Goal: Task Accomplishment & Management: Complete application form

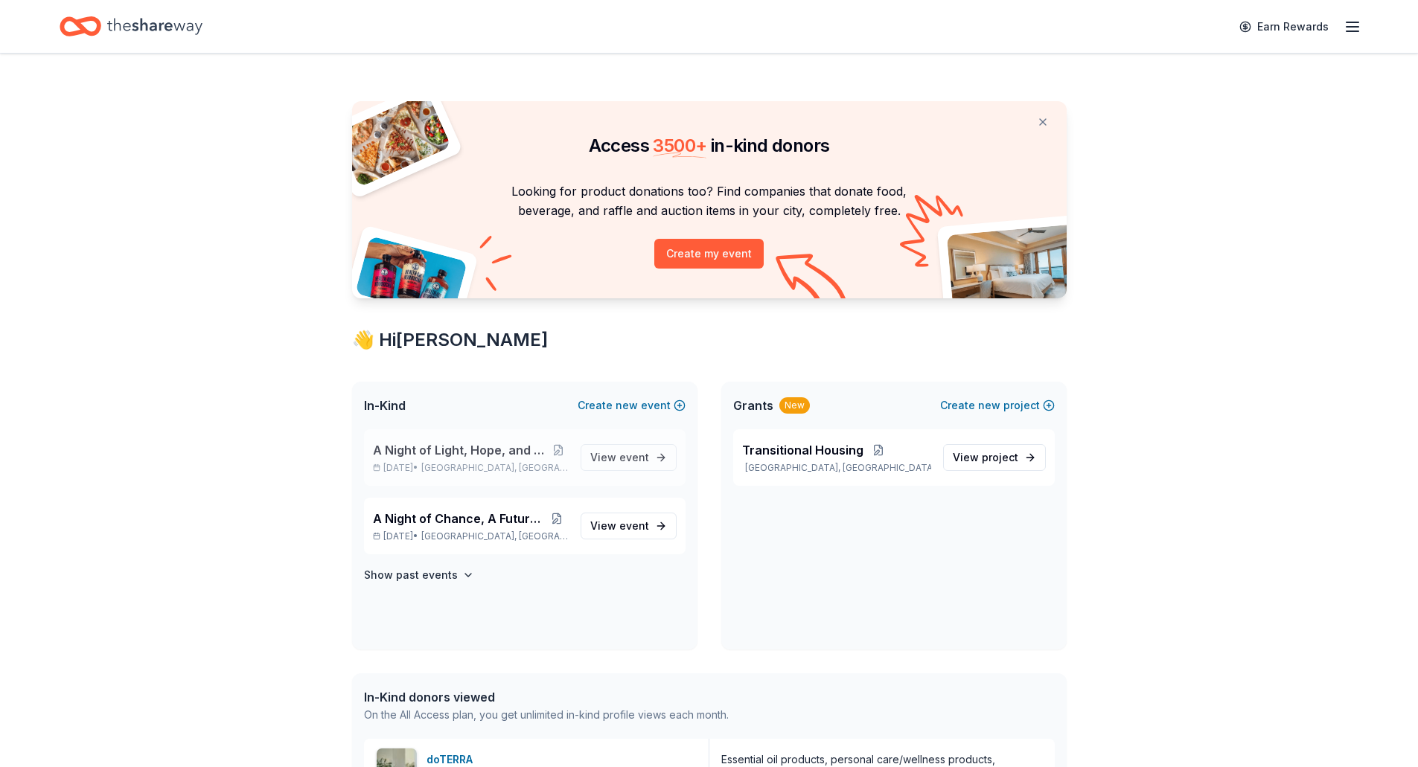
click at [466, 455] on span "A Night of Light, Hope, and Legacy Gala 2026" at bounding box center [461, 450] width 176 height 18
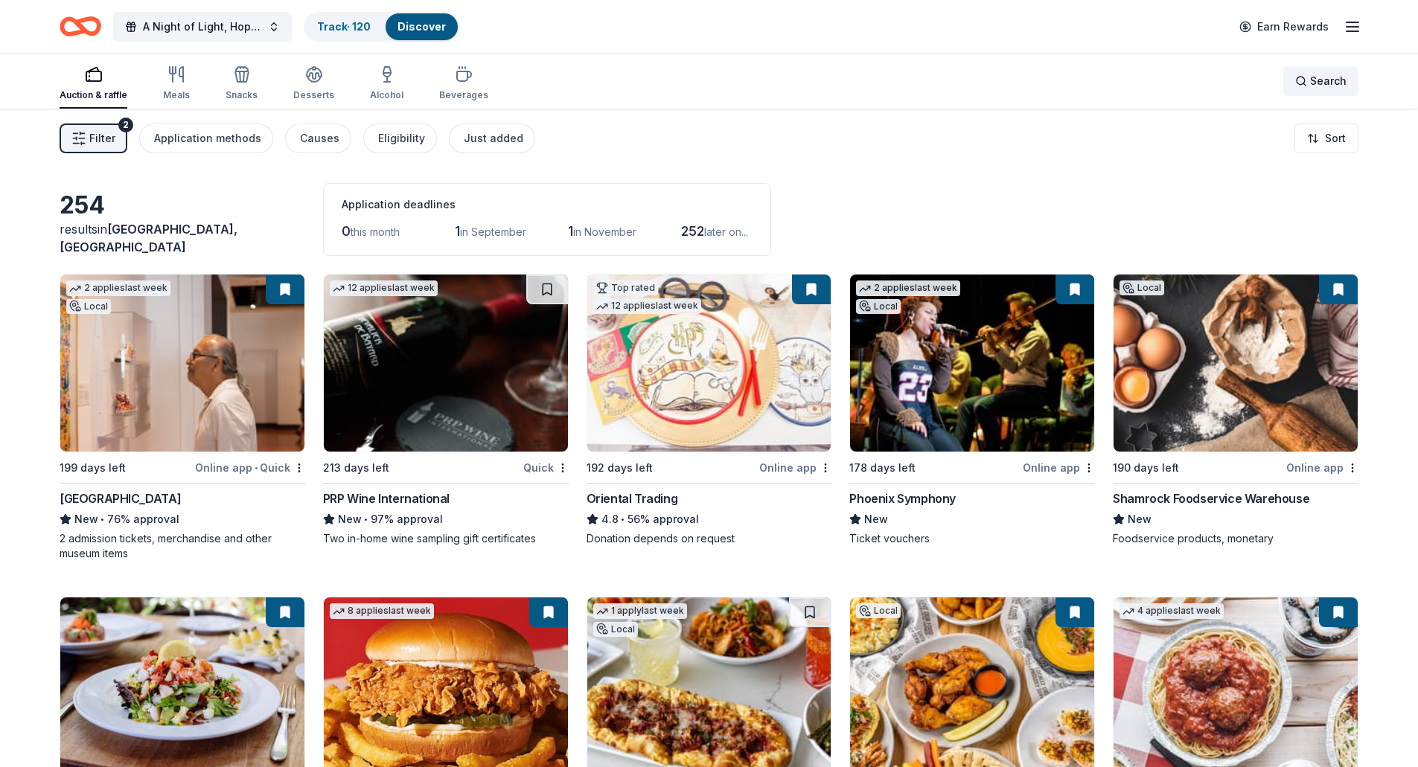
click at [1311, 85] on span "Search" at bounding box center [1328, 81] width 36 height 18
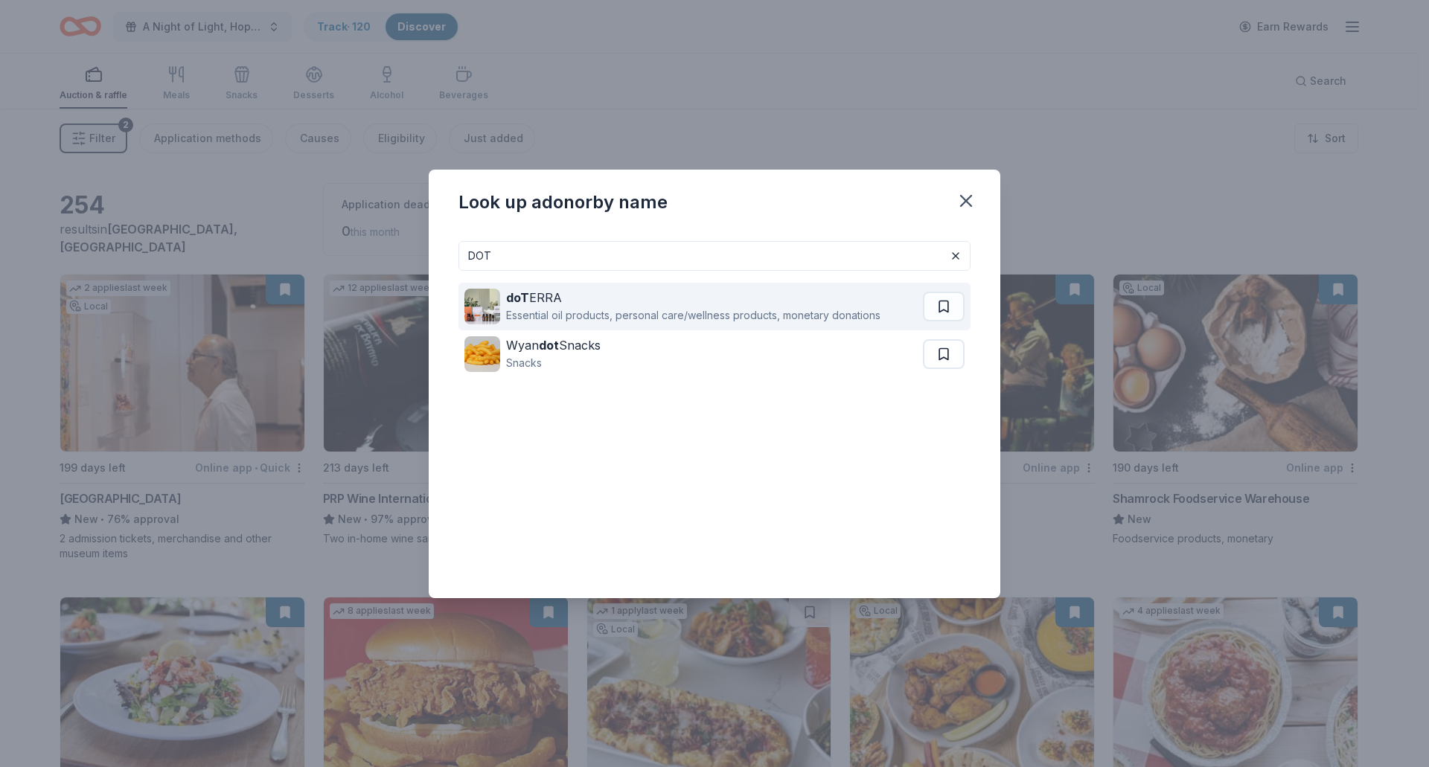
click at [539, 311] on div "Essential oil products, personal care/wellness products, monetary donations" at bounding box center [693, 316] width 374 height 18
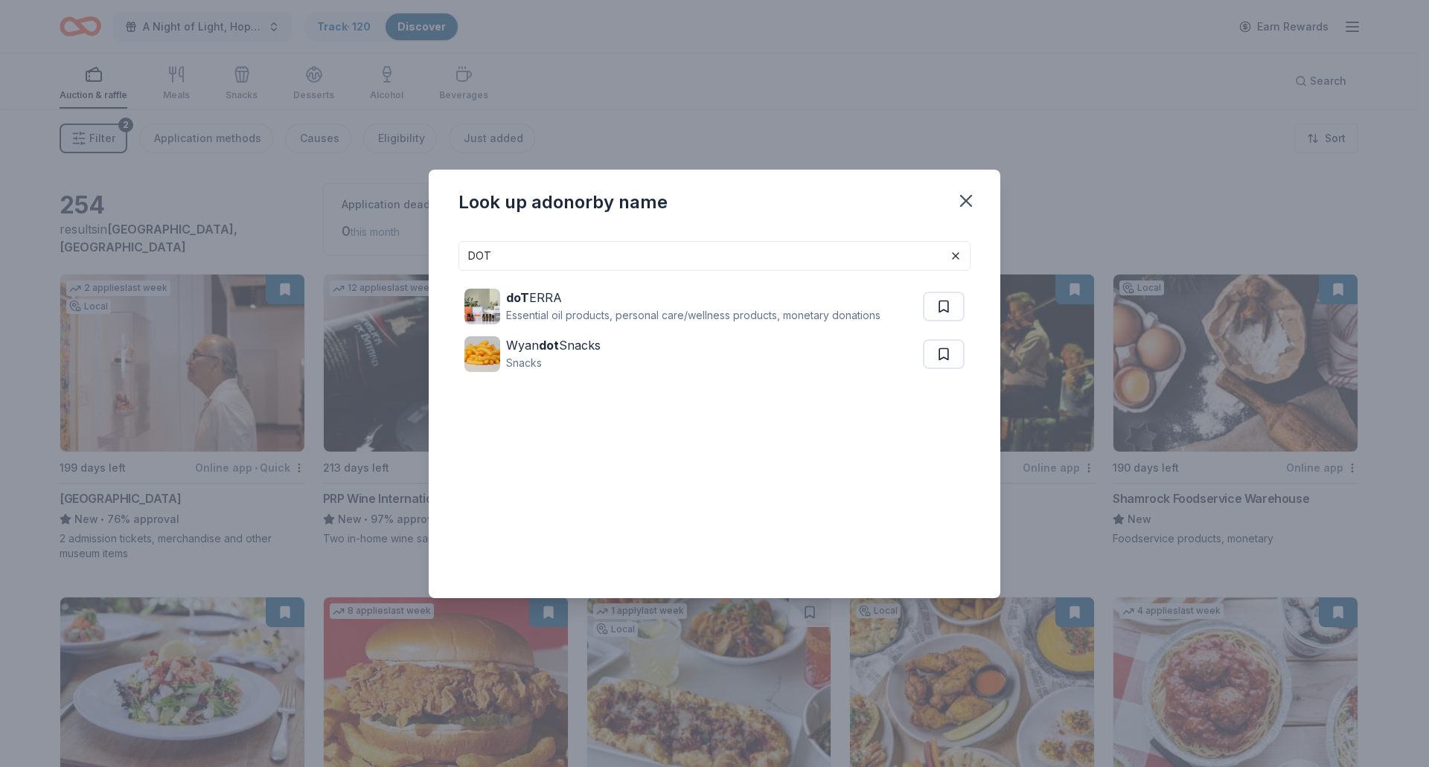
drag, startPoint x: 557, startPoint y: 257, endPoint x: 324, endPoint y: 272, distance: 234.2
click at [324, 272] on div "Look up a donor by name DOT doT ERRA Essential oil products, personal care/well…" at bounding box center [714, 383] width 1429 height 767
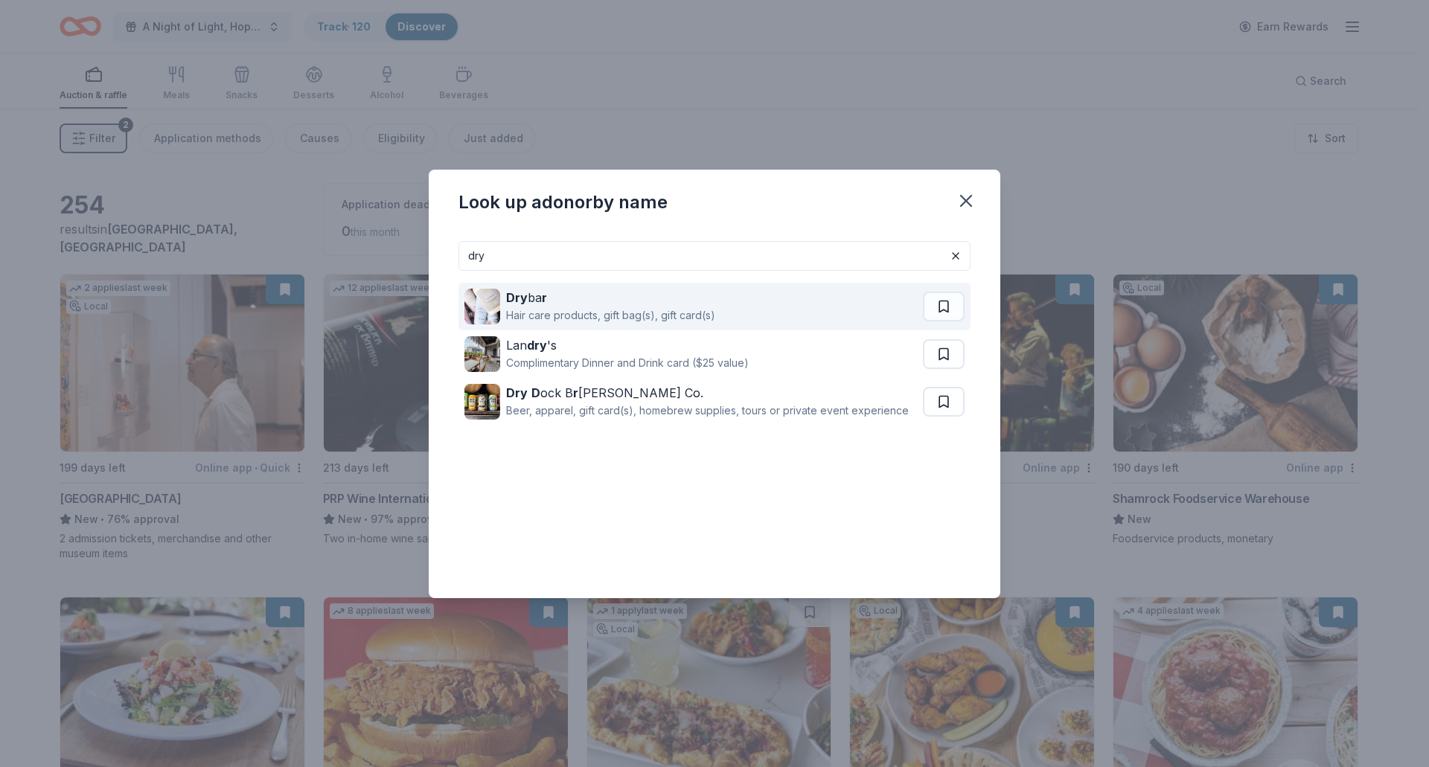
click at [536, 304] on div "Dry ba r" at bounding box center [610, 298] width 209 height 18
click at [529, 319] on div "Hair care products, gift bag(s), gift card(s)" at bounding box center [610, 316] width 209 height 18
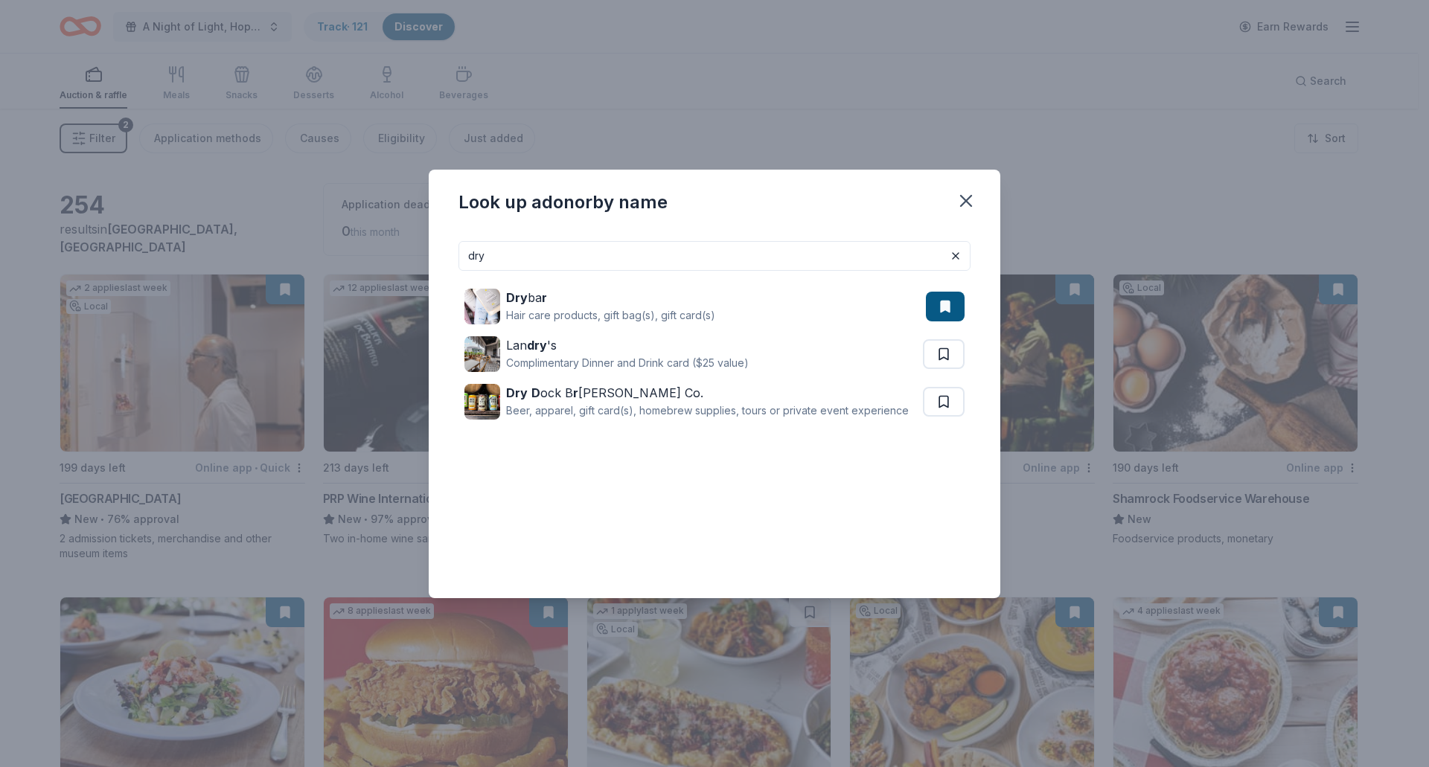
drag, startPoint x: 544, startPoint y: 267, endPoint x: 336, endPoint y: 260, distance: 207.7
click at [336, 260] on div "Look up a donor by name dry Dry ba r Hair care products, gift bag(s), gift card…" at bounding box center [714, 383] width 1429 height 767
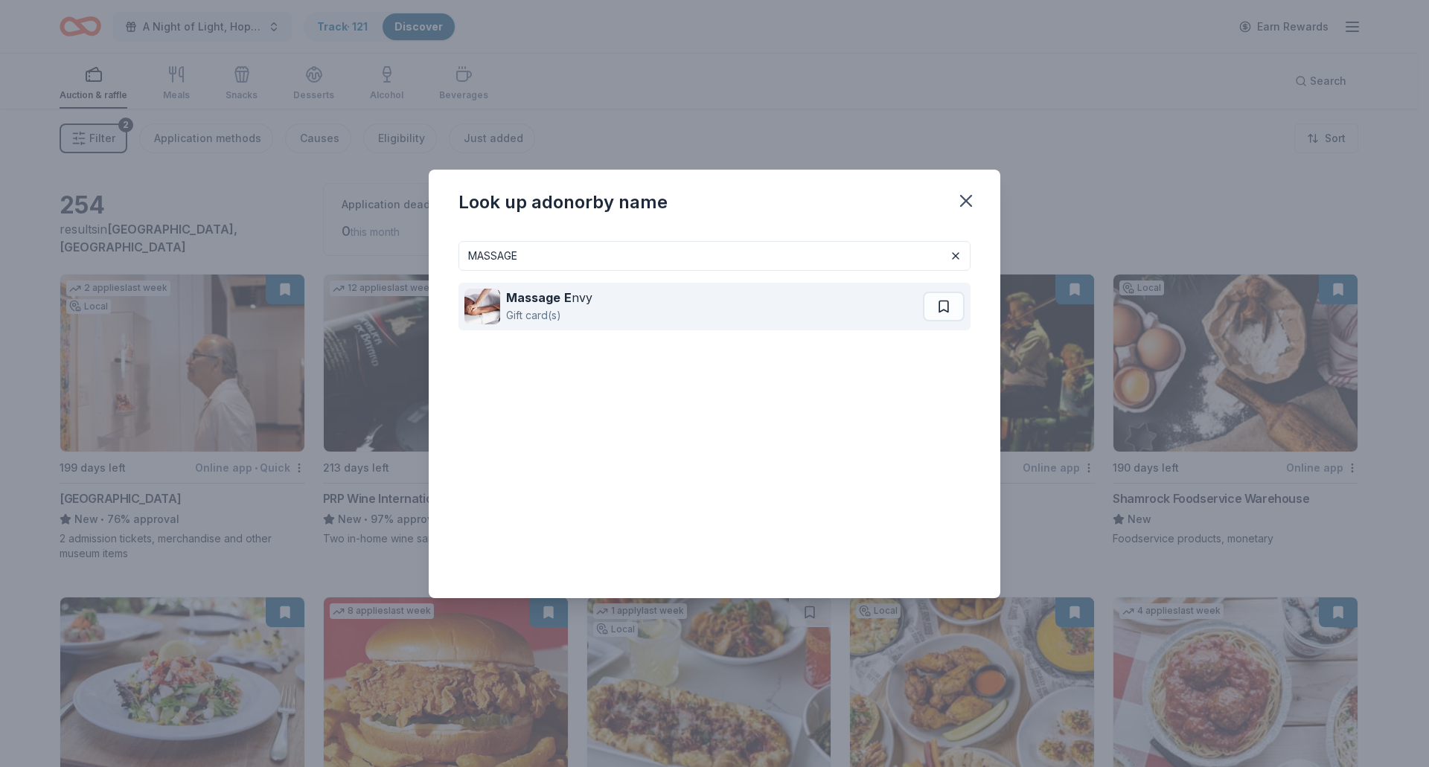
click at [564, 304] on strong "E" at bounding box center [567, 297] width 7 height 15
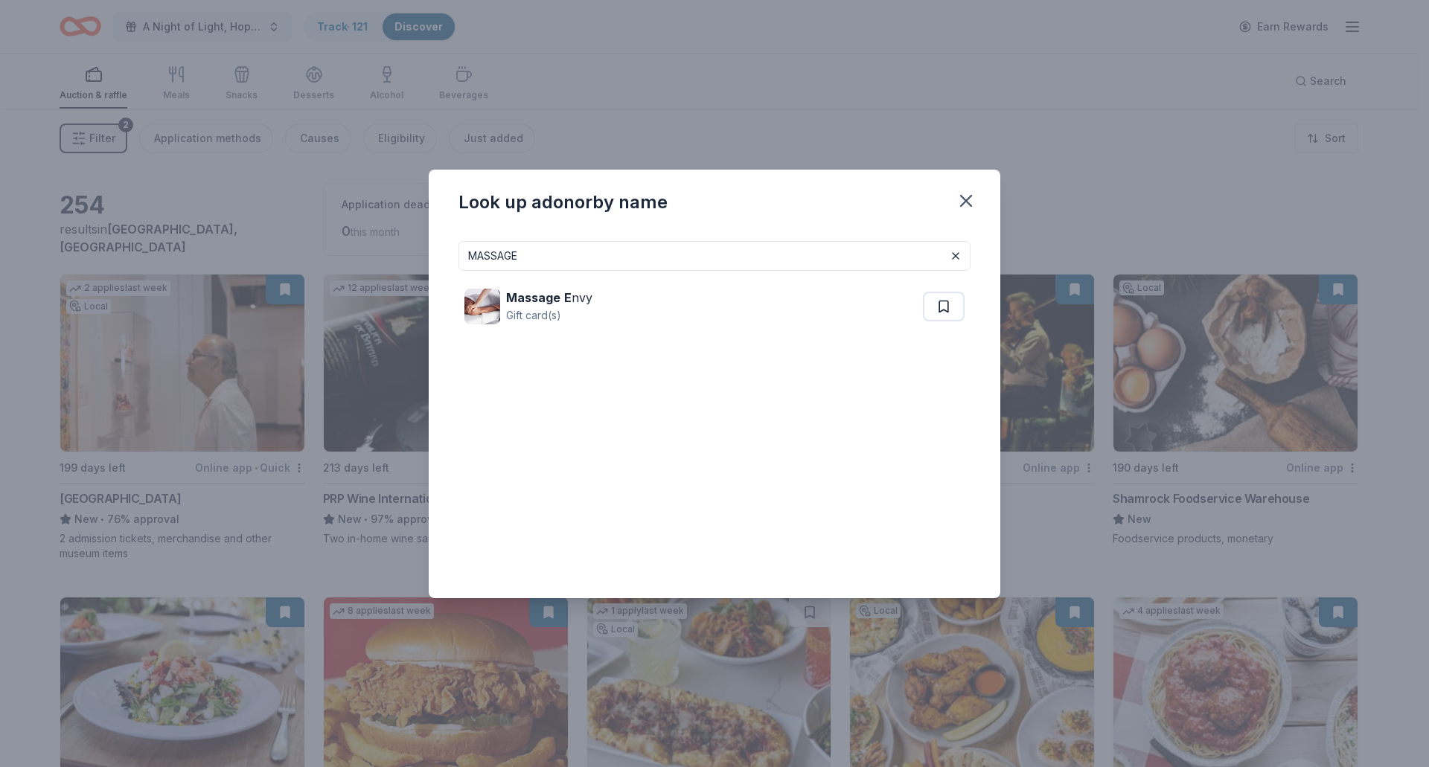
drag, startPoint x: 579, startPoint y: 252, endPoint x: 388, endPoint y: 295, distance: 195.3
click at [388, 295] on div "Look up a donor by name MASSAGE Massage E nvy Gift card(s)" at bounding box center [714, 383] width 1429 height 767
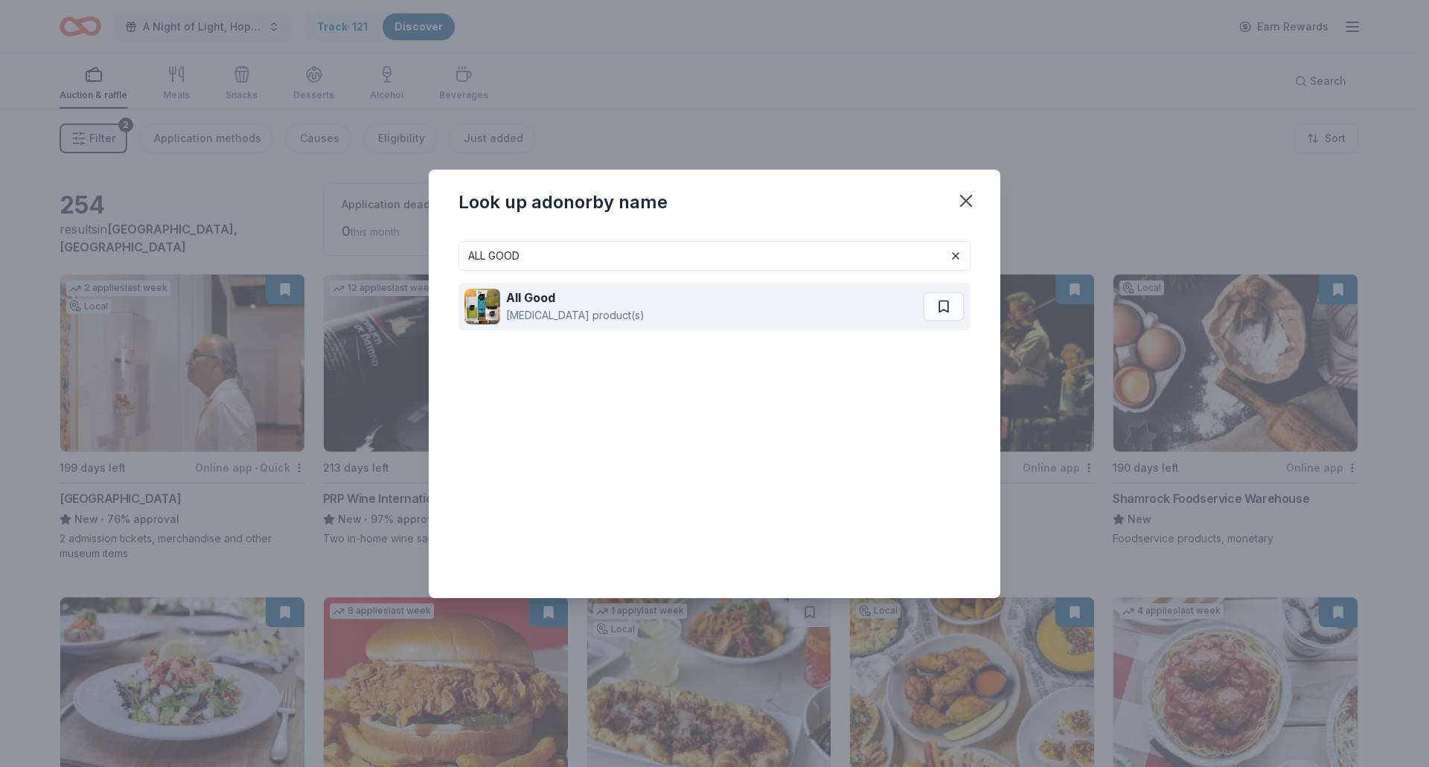
click at [530, 301] on strong "All Good" at bounding box center [530, 297] width 49 height 15
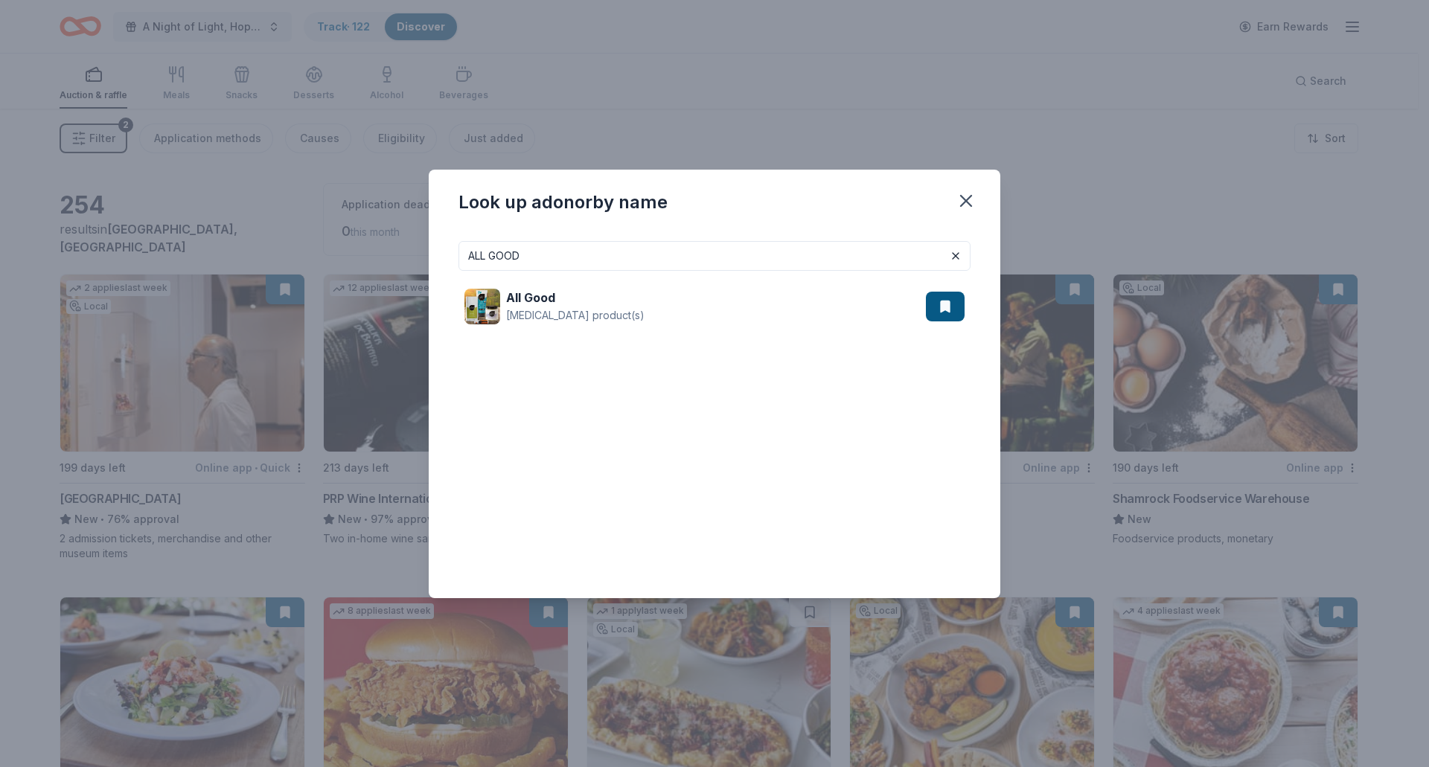
drag, startPoint x: 560, startPoint y: 259, endPoint x: 362, endPoint y: 248, distance: 198.3
click at [362, 248] on div "Look up a donor by name ALL GOOD All Good Skin care product(s)" at bounding box center [714, 383] width 1429 height 767
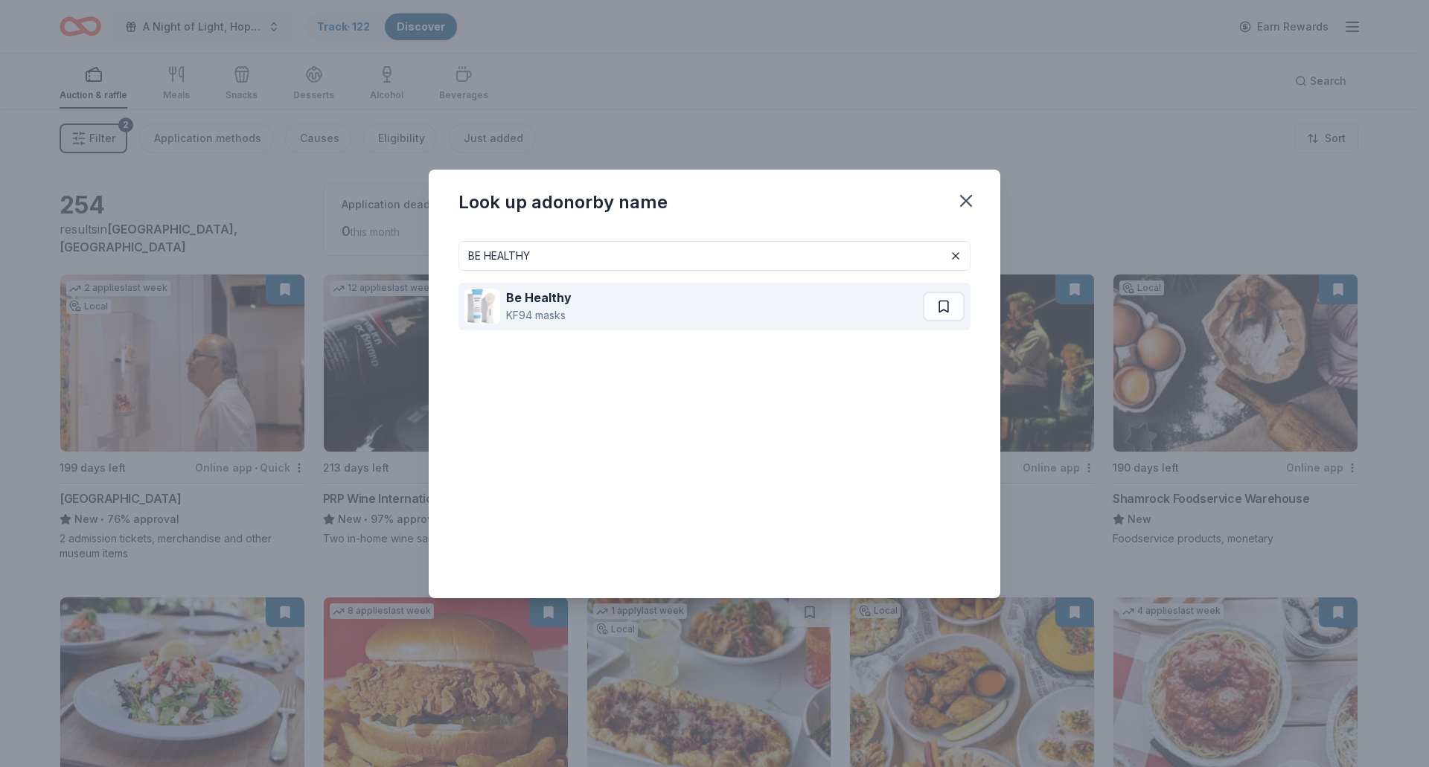
click at [519, 295] on strong "Be Healthy" at bounding box center [538, 297] width 65 height 15
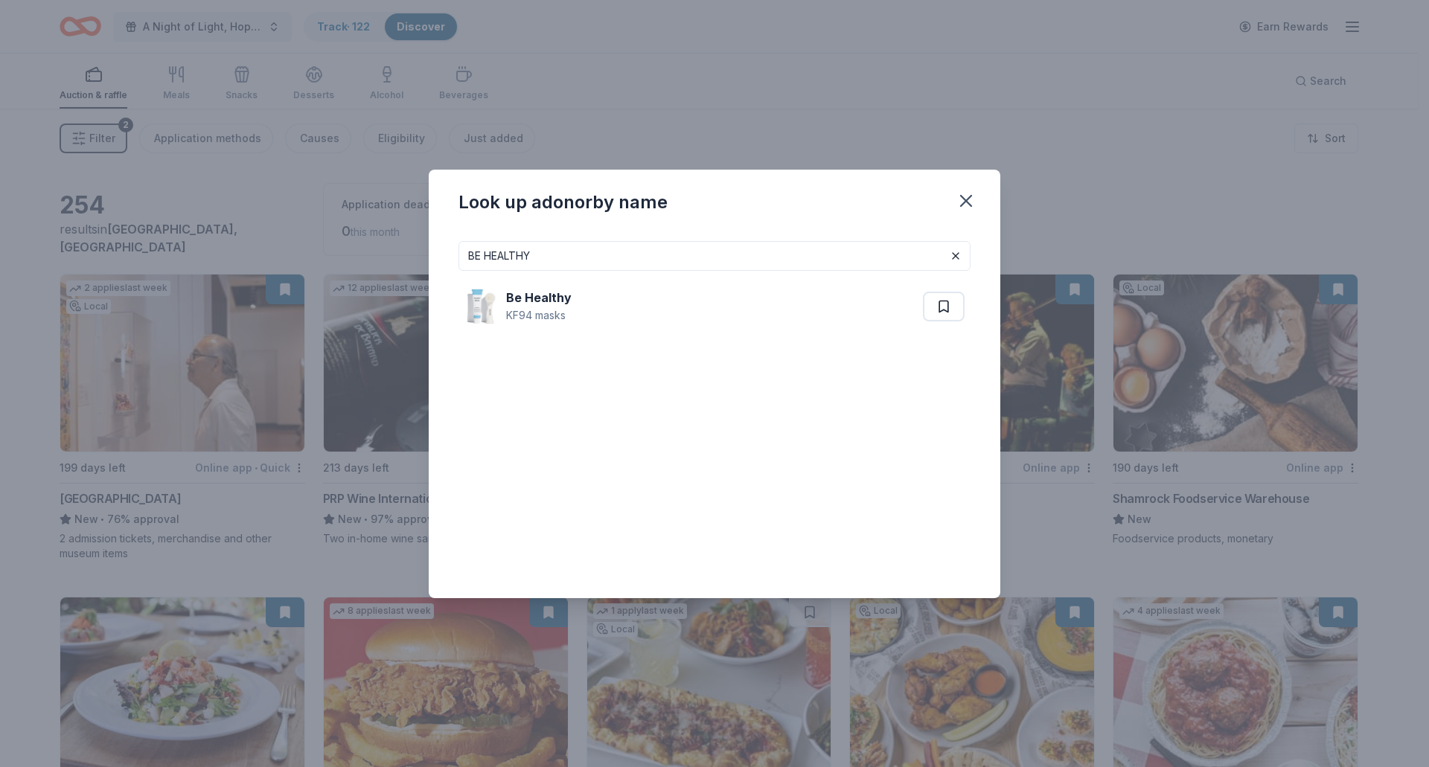
drag, startPoint x: 564, startPoint y: 268, endPoint x: 358, endPoint y: 266, distance: 206.2
click at [358, 266] on div "Look up a donor by name BE HEALTHY Be Healthy KF94 masks" at bounding box center [714, 383] width 1429 height 767
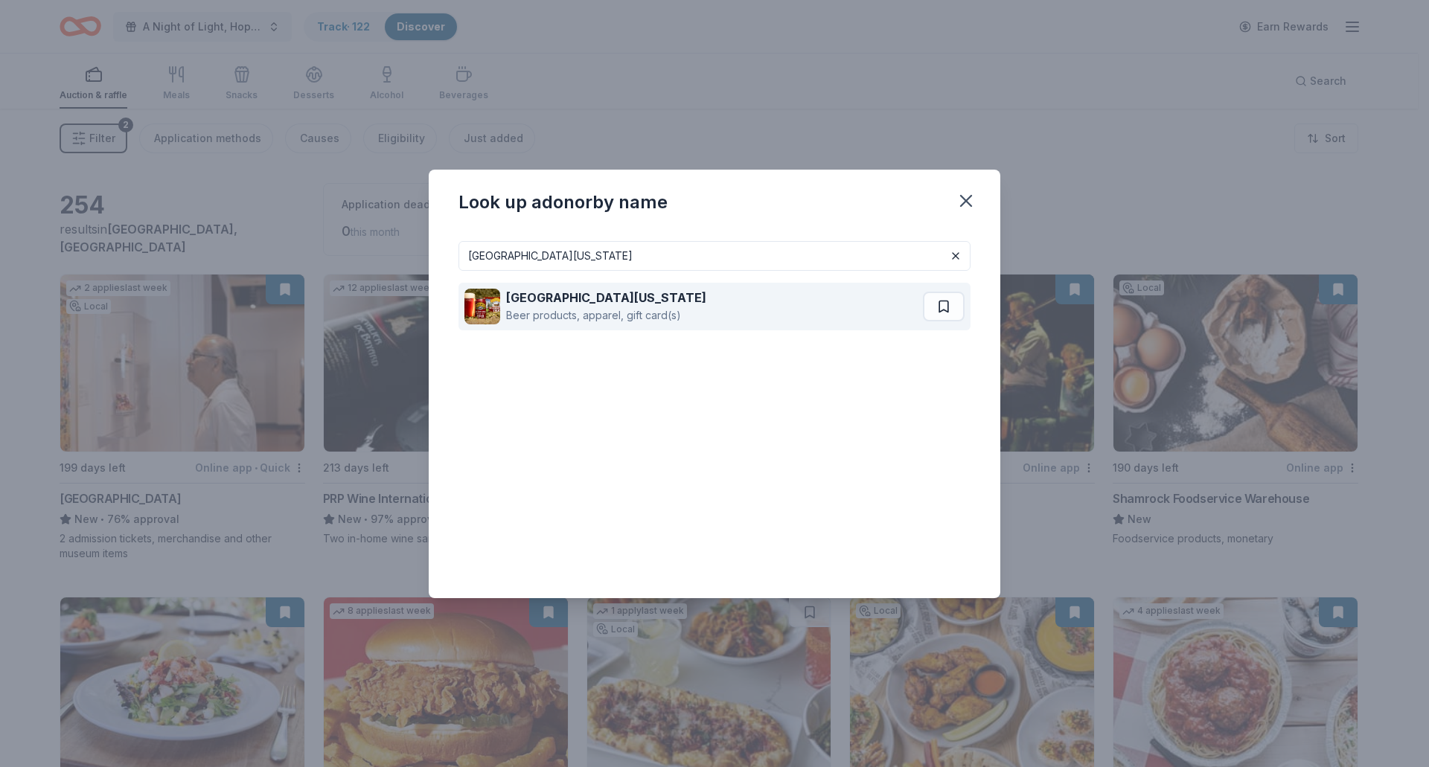
type input "SIERRA NEVADA"
click at [554, 302] on strong "[GEOGRAPHIC_DATA][US_STATE]" at bounding box center [606, 297] width 200 height 15
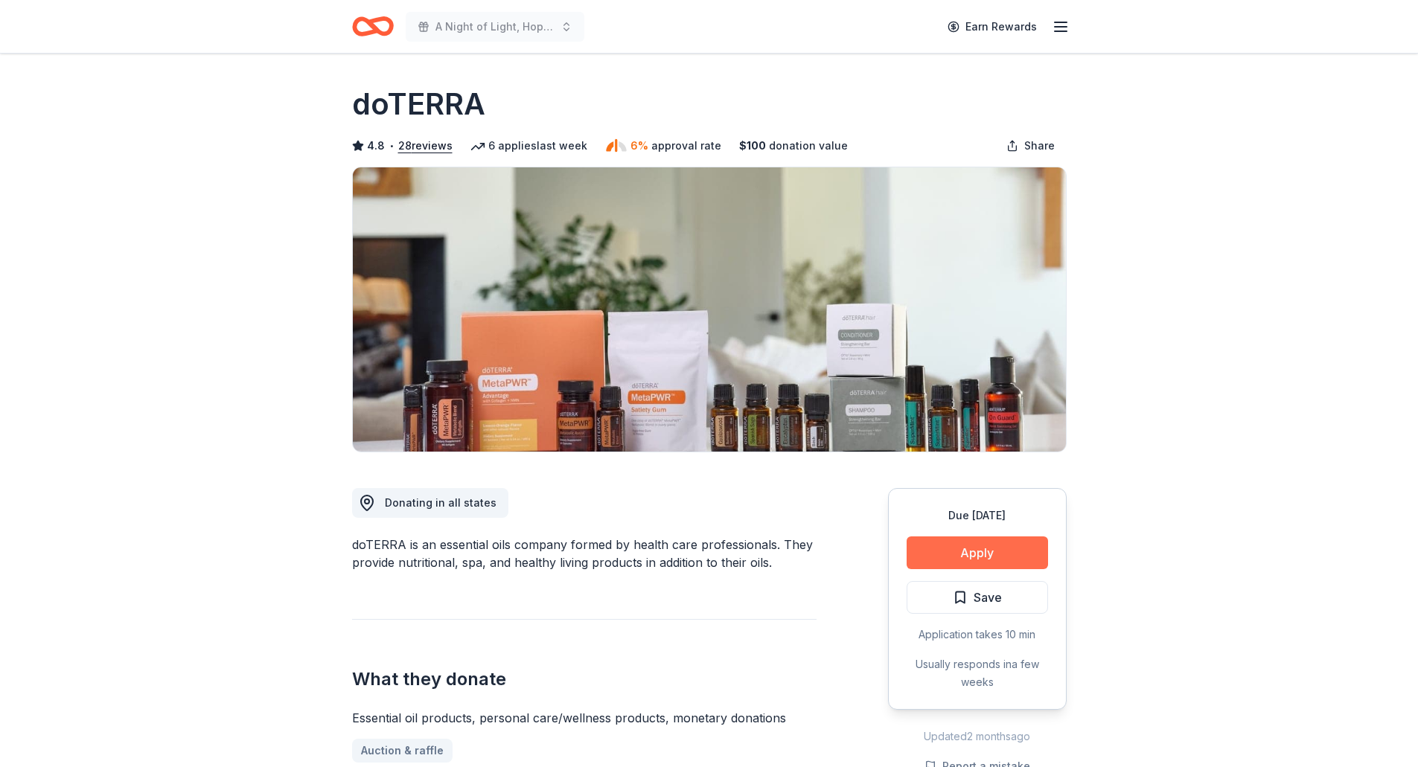
click at [979, 563] on button "Apply" at bounding box center [976, 553] width 141 height 33
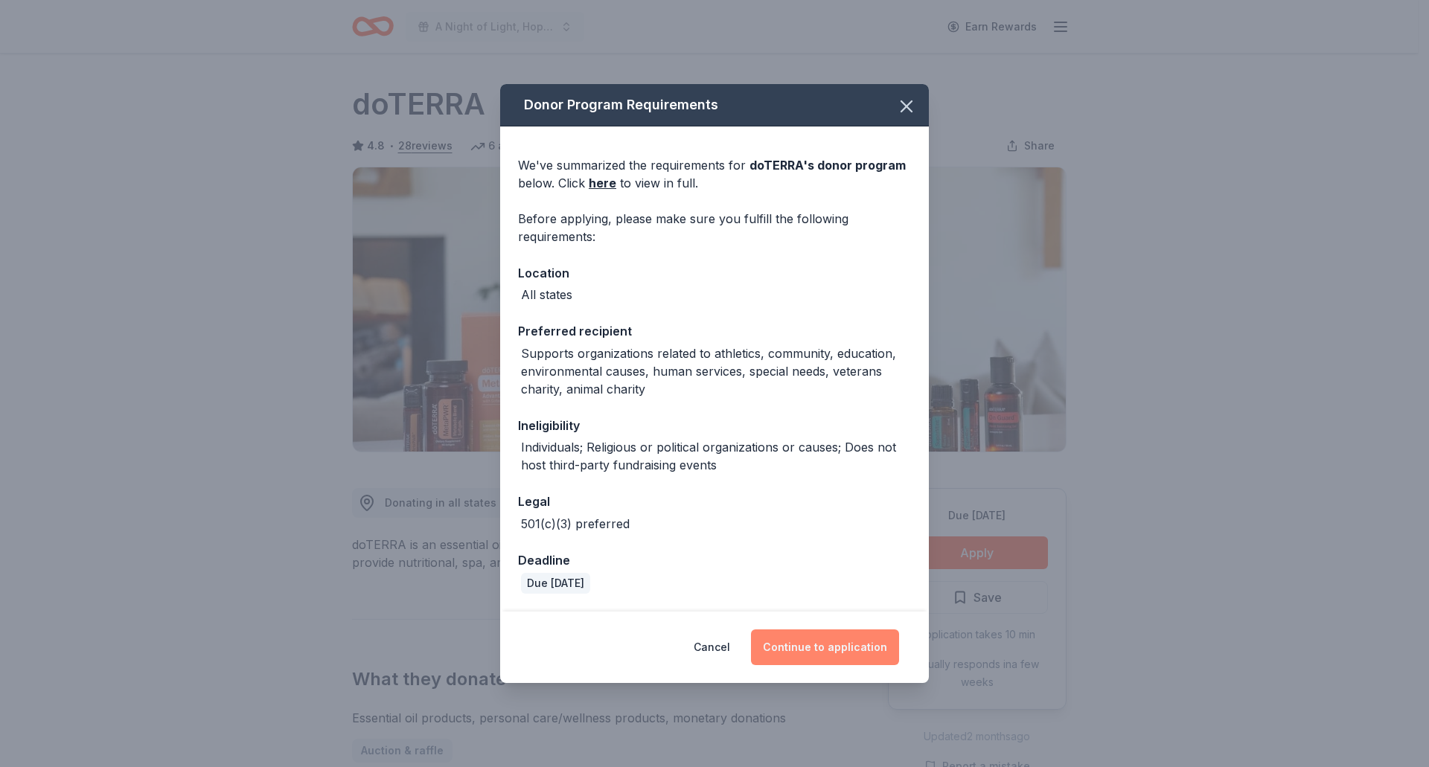
click at [880, 650] on button "Continue to application" at bounding box center [825, 648] width 148 height 36
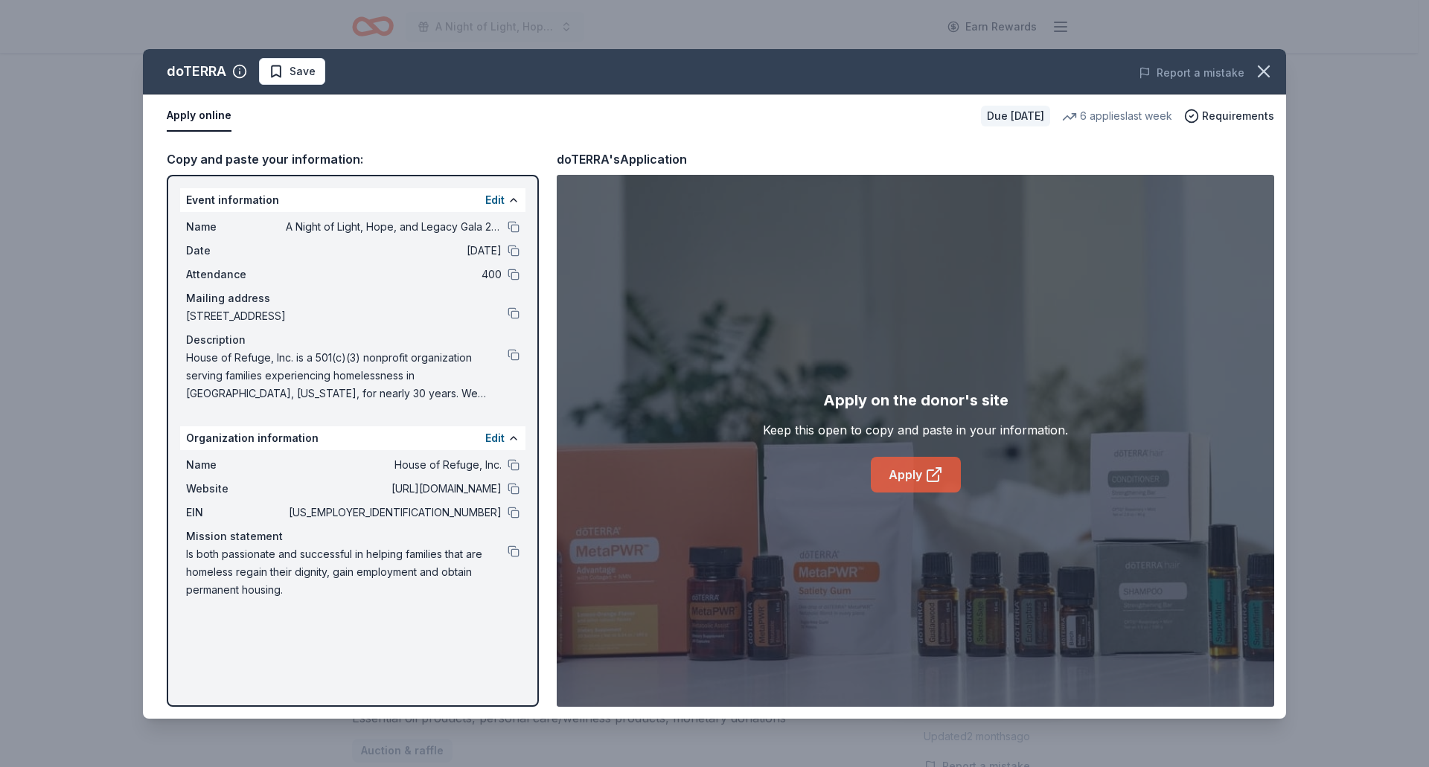
click at [913, 475] on link "Apply" at bounding box center [916, 475] width 90 height 36
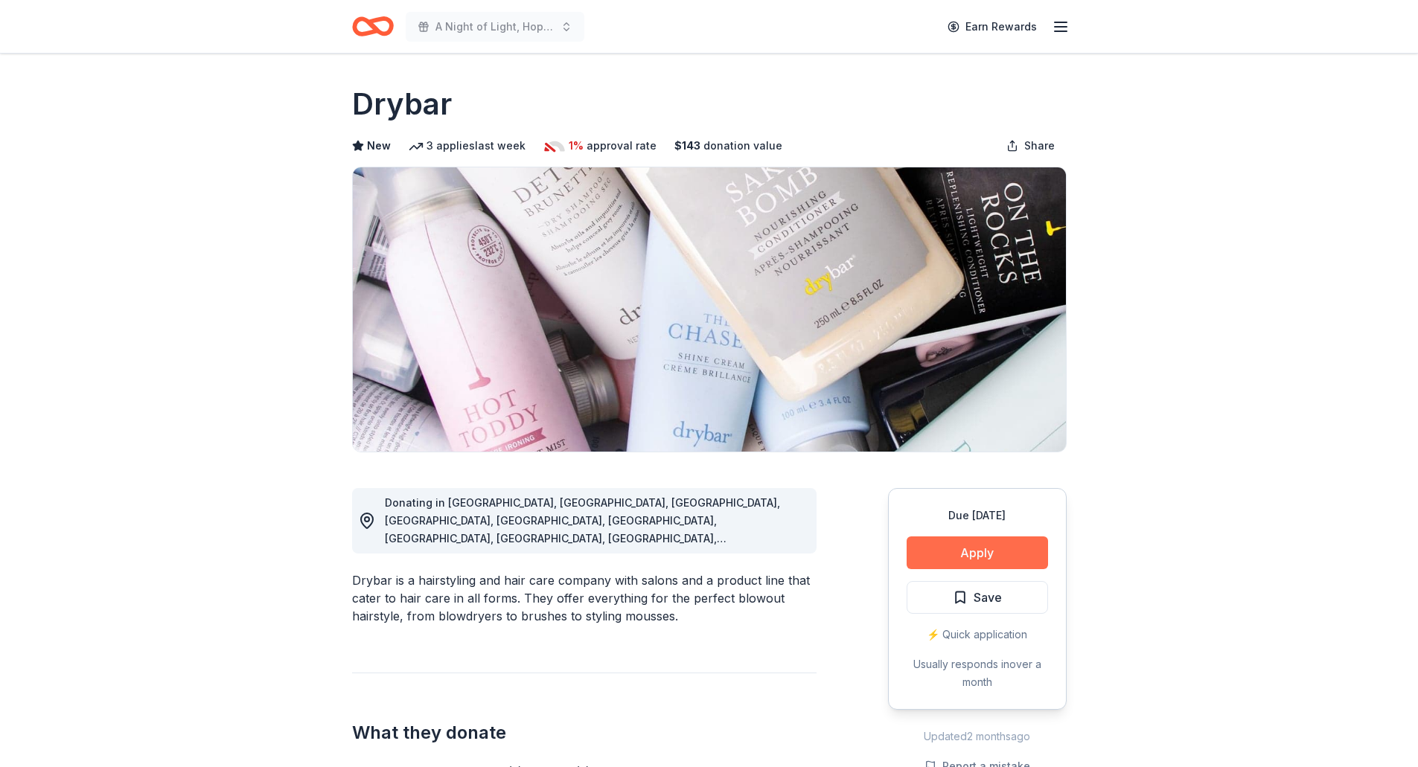
click at [965, 552] on button "Apply" at bounding box center [976, 553] width 141 height 33
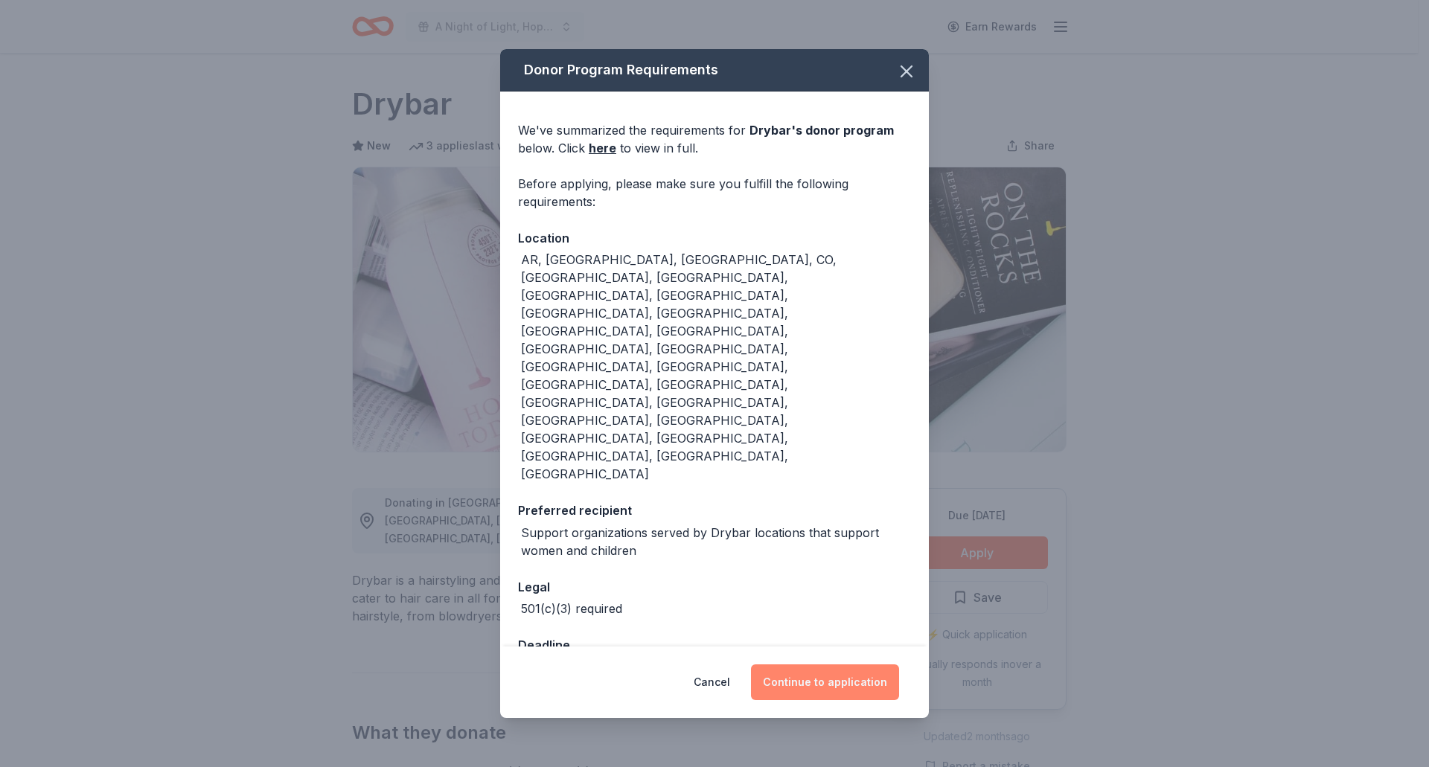
click at [860, 665] on button "Continue to application" at bounding box center [825, 683] width 148 height 36
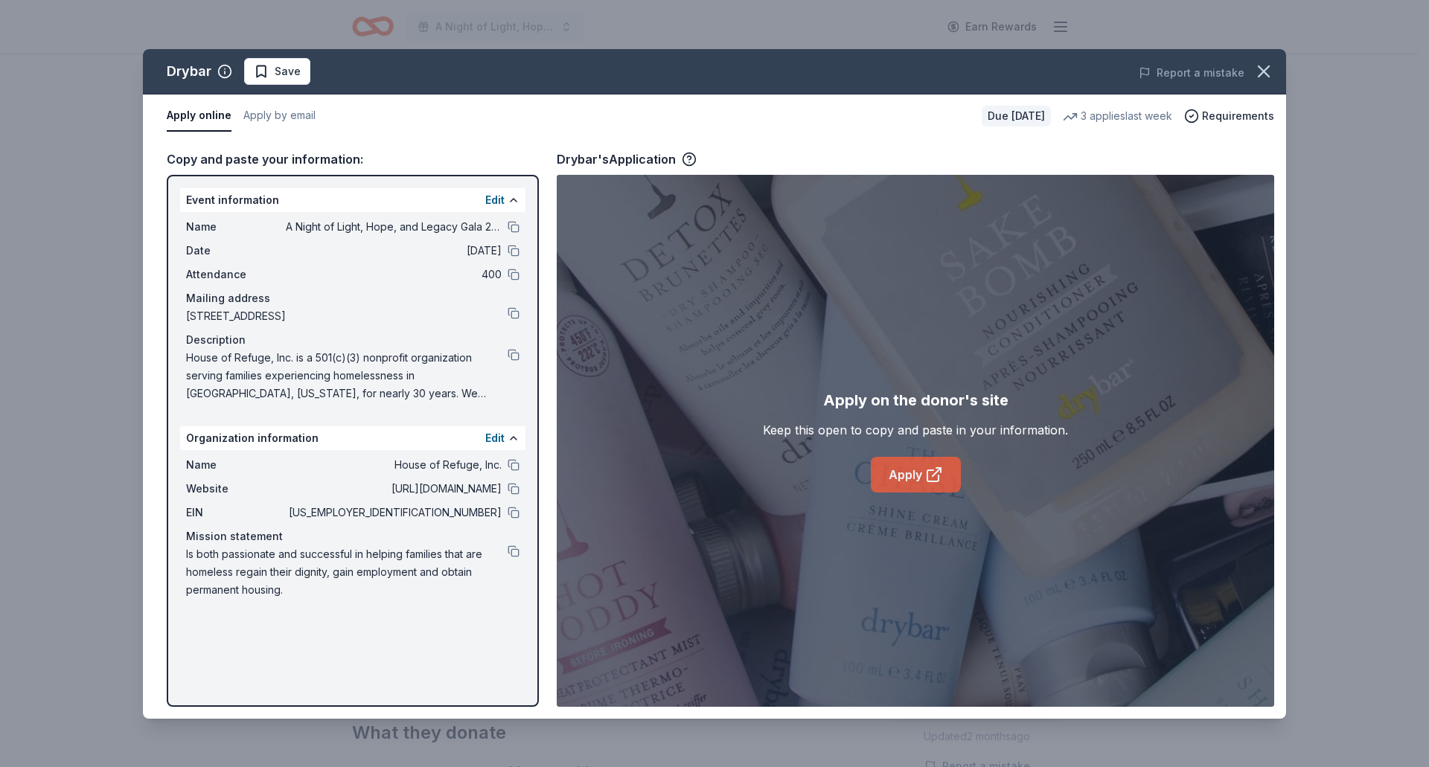
click at [938, 480] on icon at bounding box center [932, 475] width 11 height 11
click at [1264, 80] on icon "button" at bounding box center [1263, 71] width 21 height 21
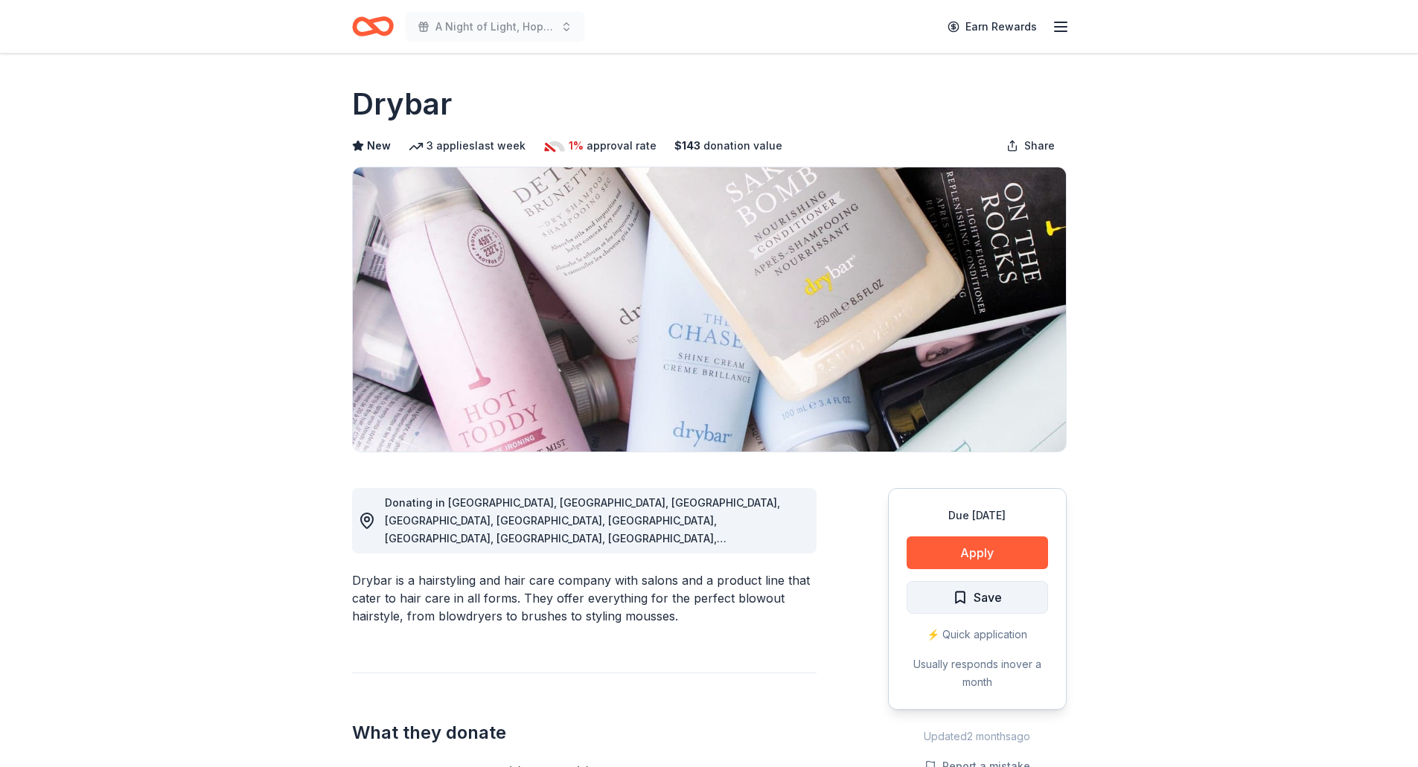
click at [992, 599] on span "Save" at bounding box center [987, 597] width 28 height 19
click at [994, 595] on html "A Night of Light, Hope, and Legacy Gala 2026 Earn Rewards Due in 178 days Share…" at bounding box center [709, 383] width 1418 height 767
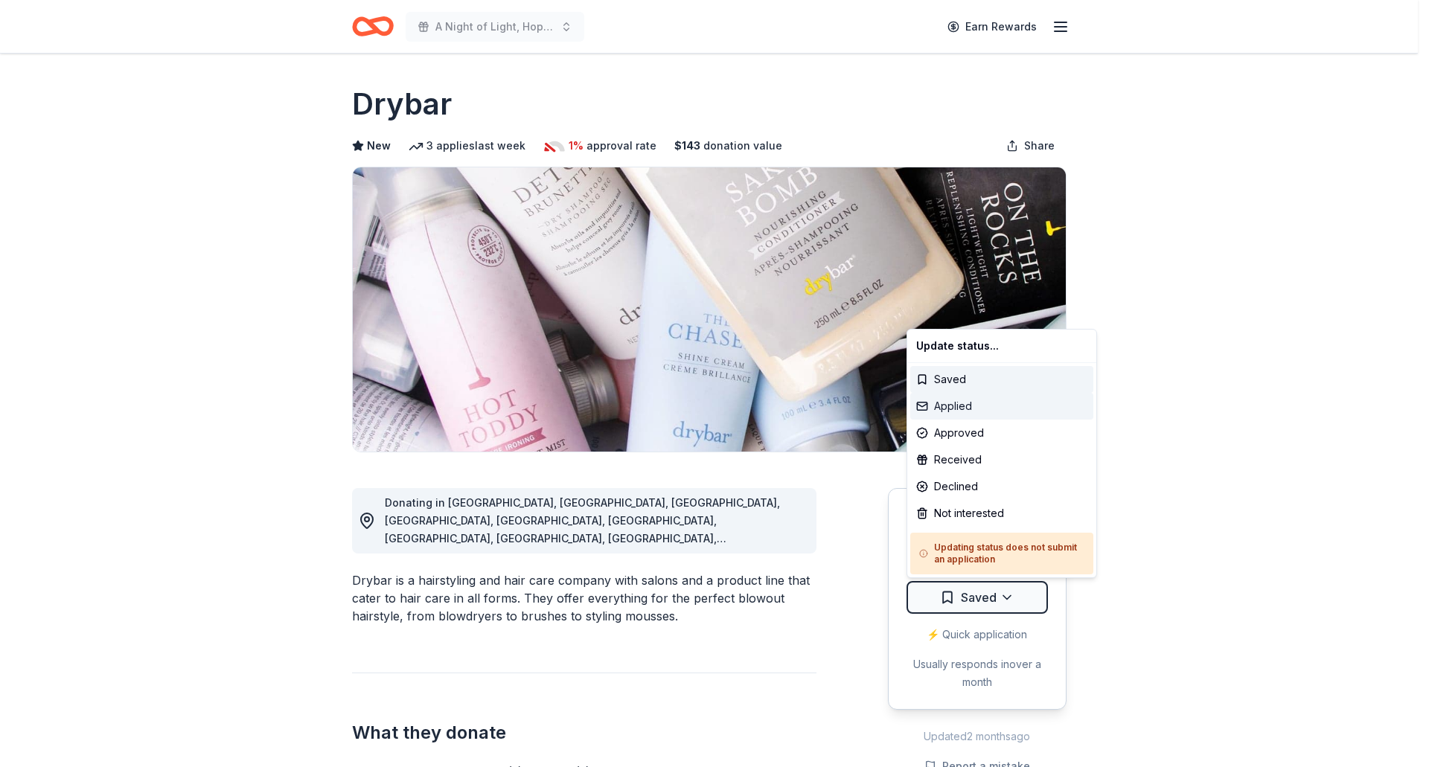
click at [1013, 403] on div "Applied" at bounding box center [1001, 406] width 183 height 27
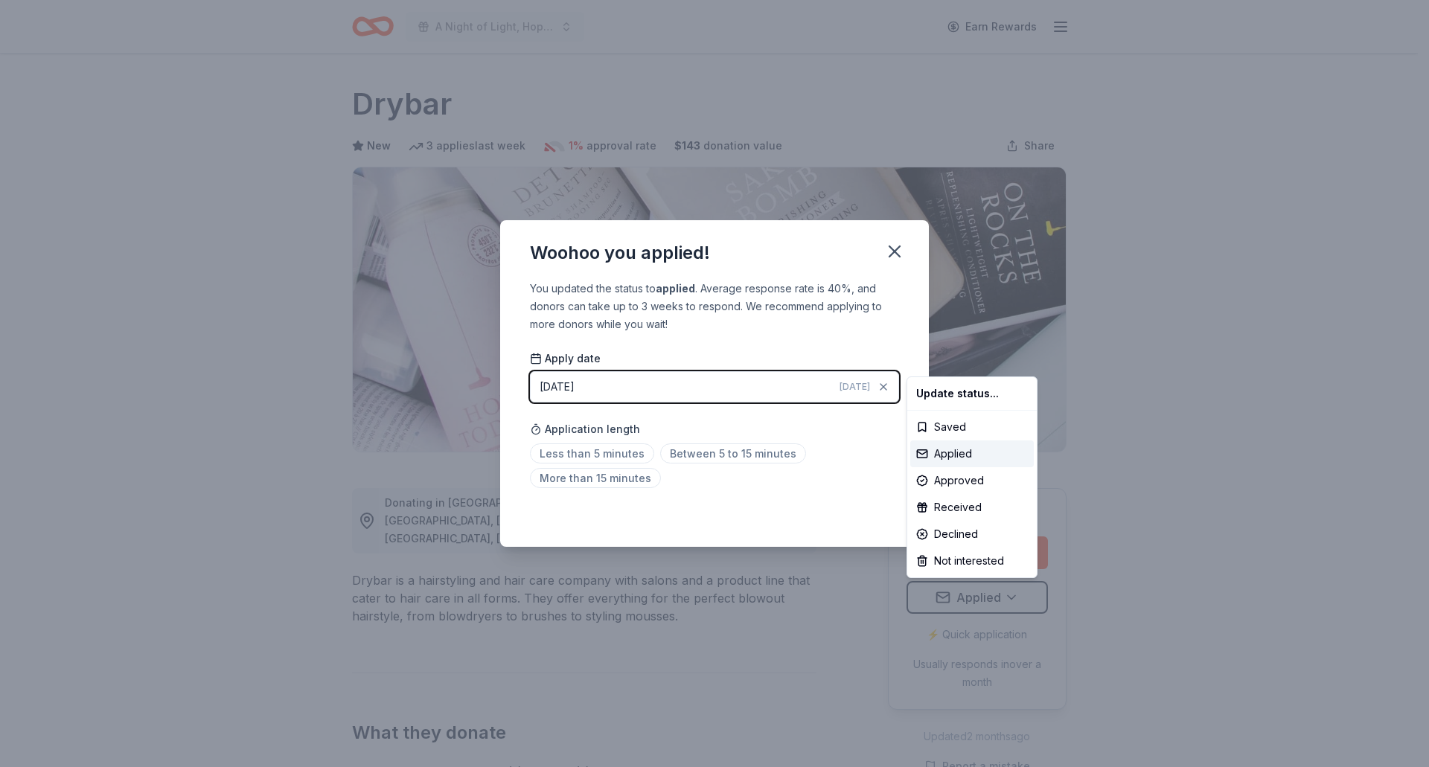
click at [898, 255] on html "A Night of Light, Hope, and Legacy Gala 2026 Earn Rewards Due in 178 days Share…" at bounding box center [714, 383] width 1429 height 767
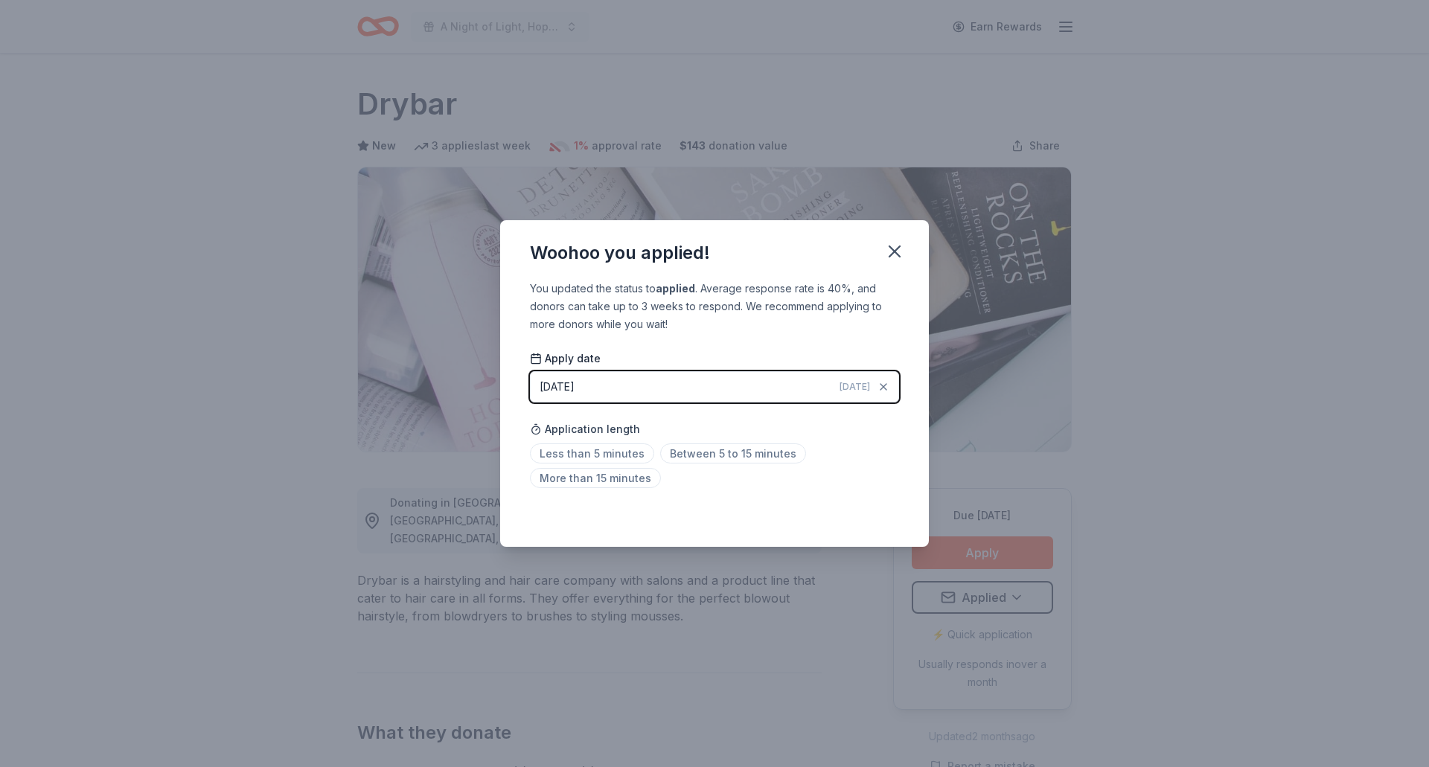
click at [898, 255] on icon "button" at bounding box center [894, 251] width 10 height 10
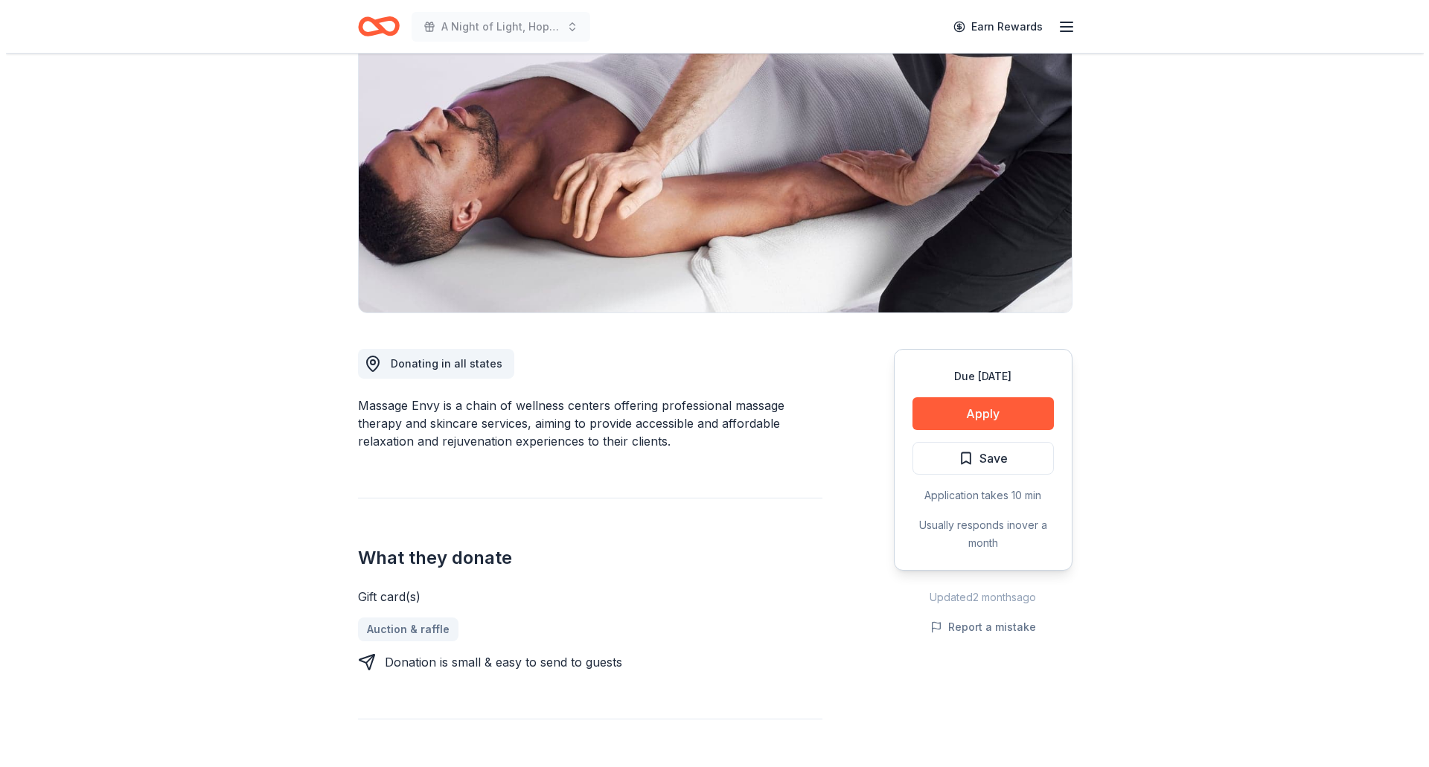
scroll to position [298, 0]
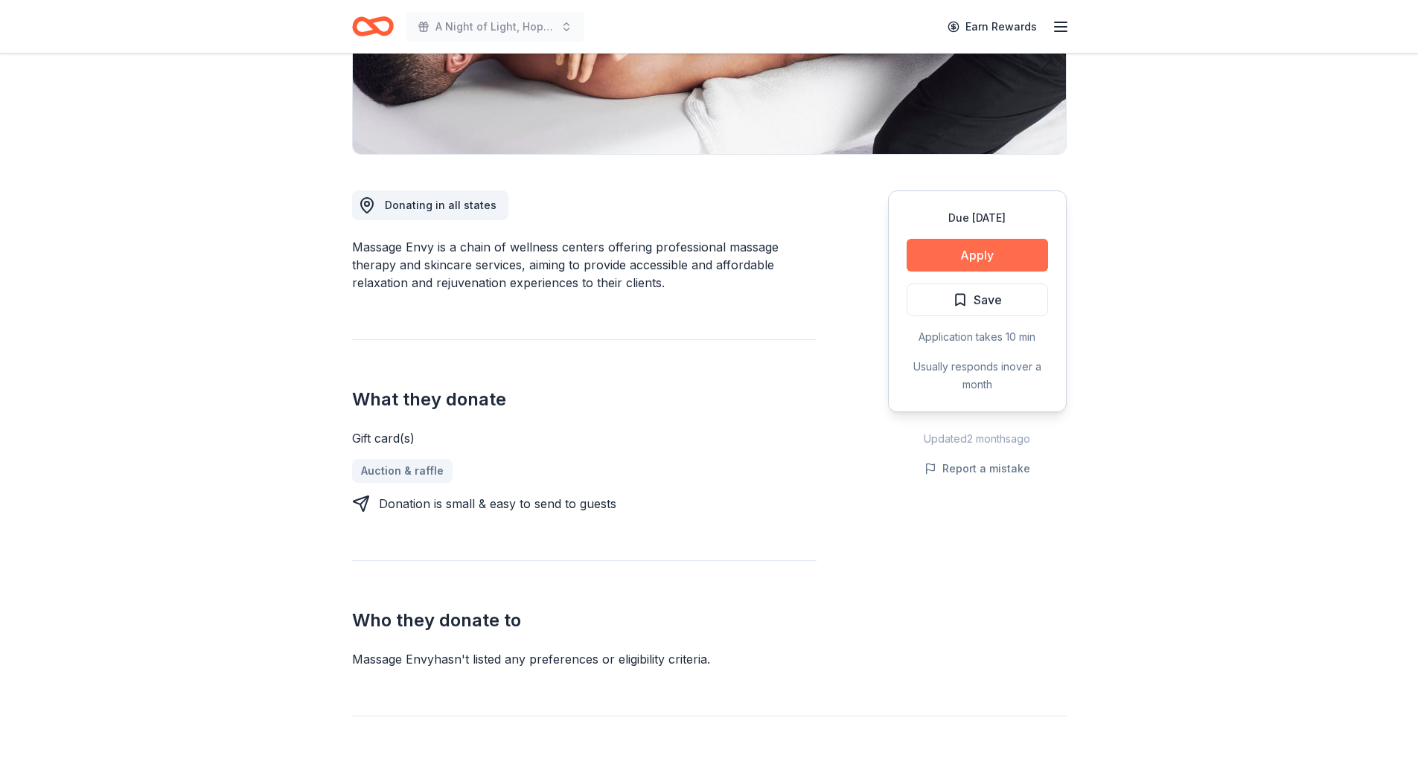
click at [921, 248] on button "Apply" at bounding box center [976, 255] width 141 height 33
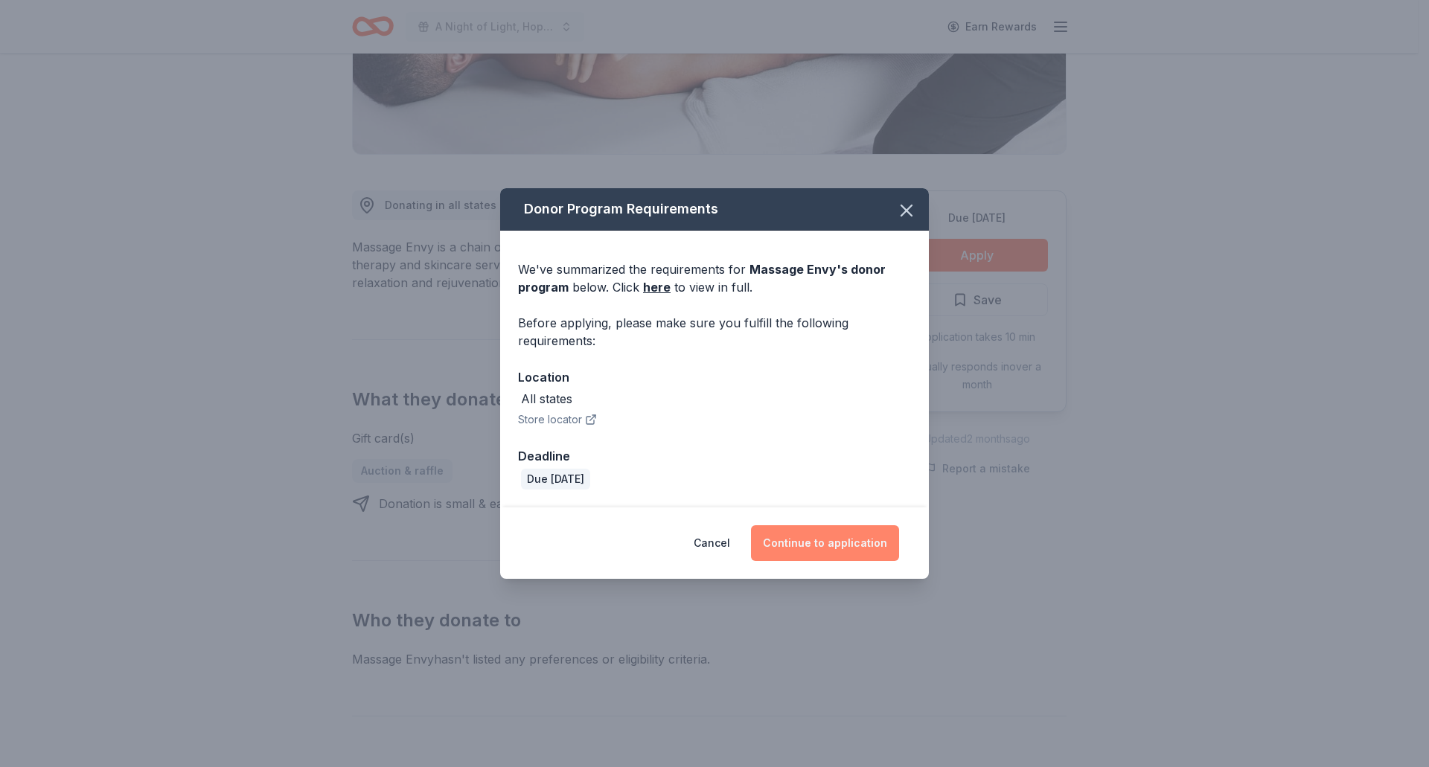
click at [819, 550] on button "Continue to application" at bounding box center [825, 543] width 148 height 36
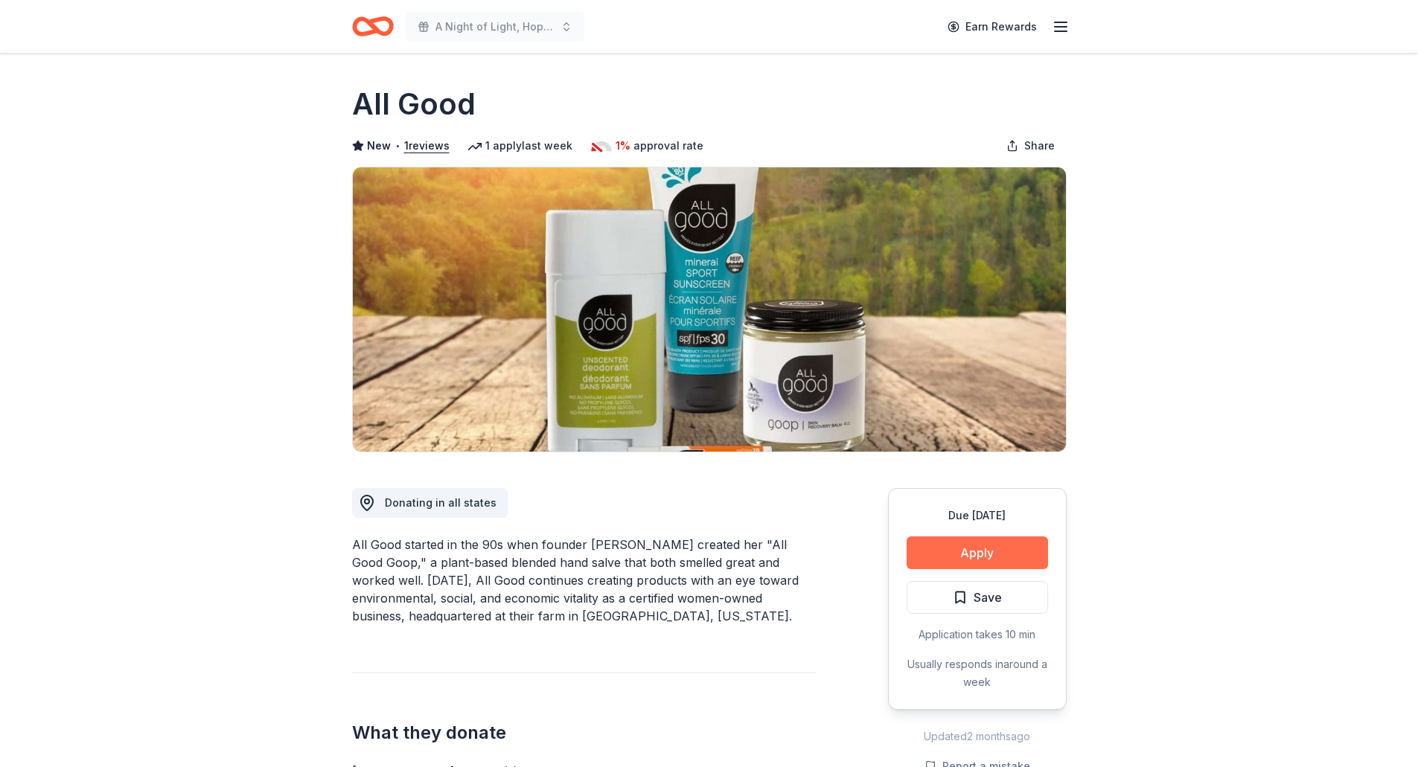
click at [977, 548] on button "Apply" at bounding box center [976, 553] width 141 height 33
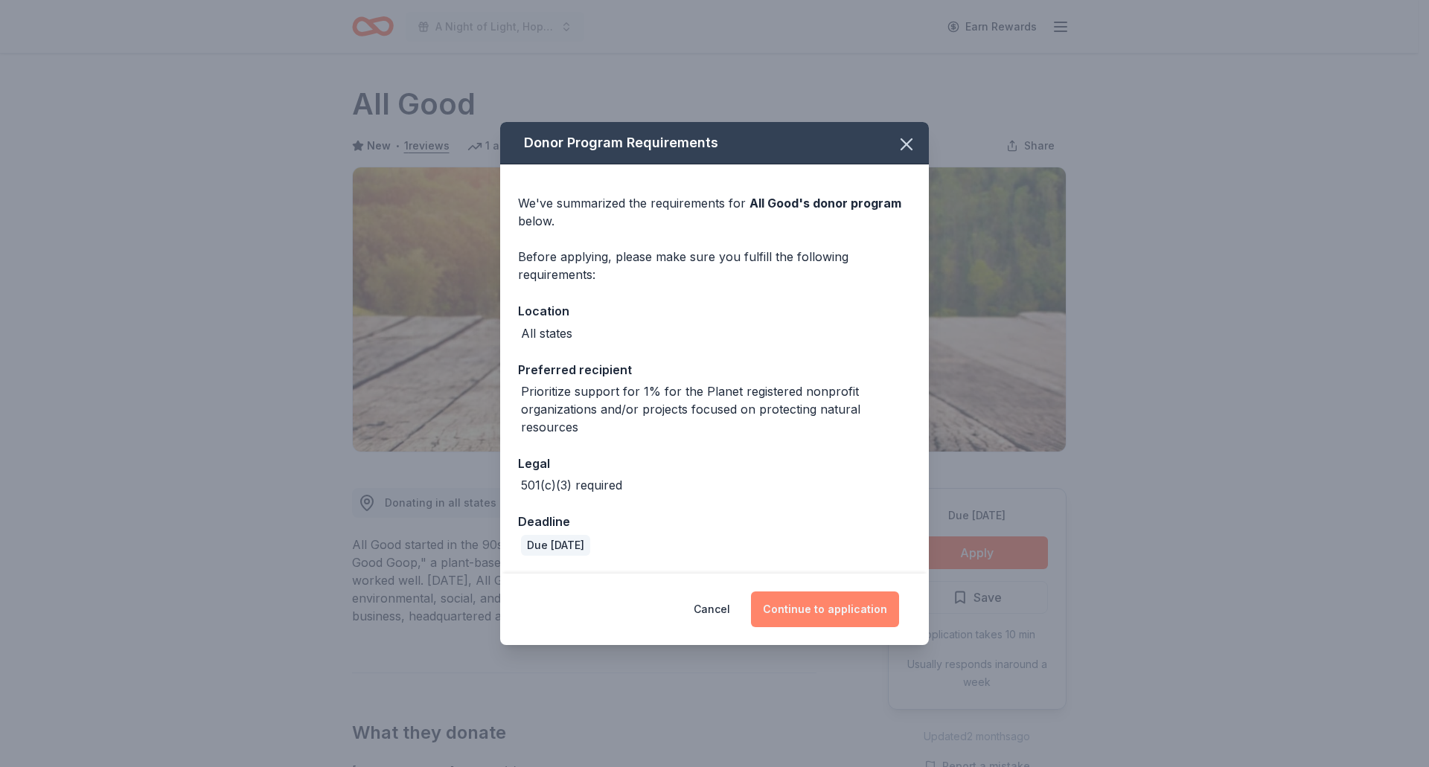
click at [809, 607] on button "Continue to application" at bounding box center [825, 610] width 148 height 36
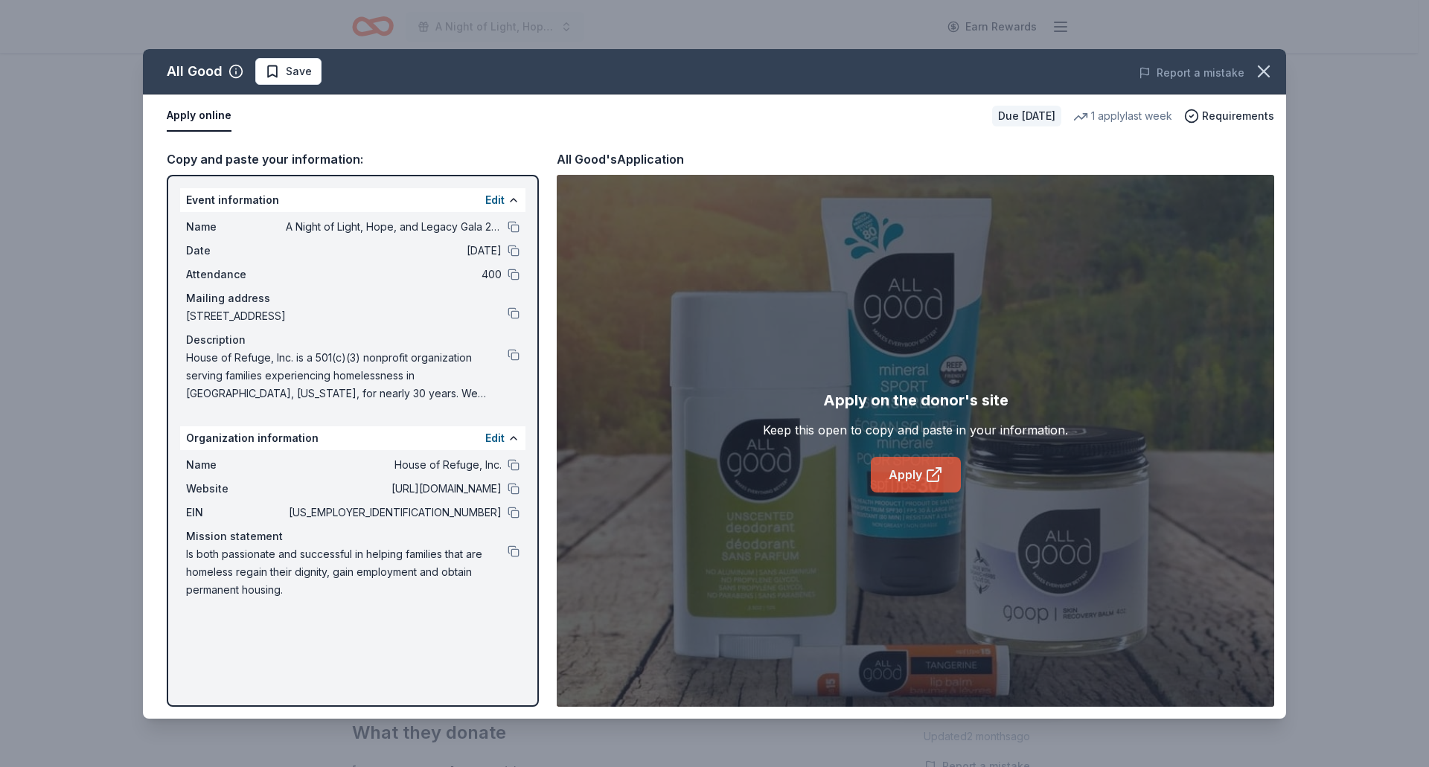
click at [890, 468] on link "Apply" at bounding box center [916, 475] width 90 height 36
click at [1258, 70] on icon "button" at bounding box center [1263, 71] width 21 height 21
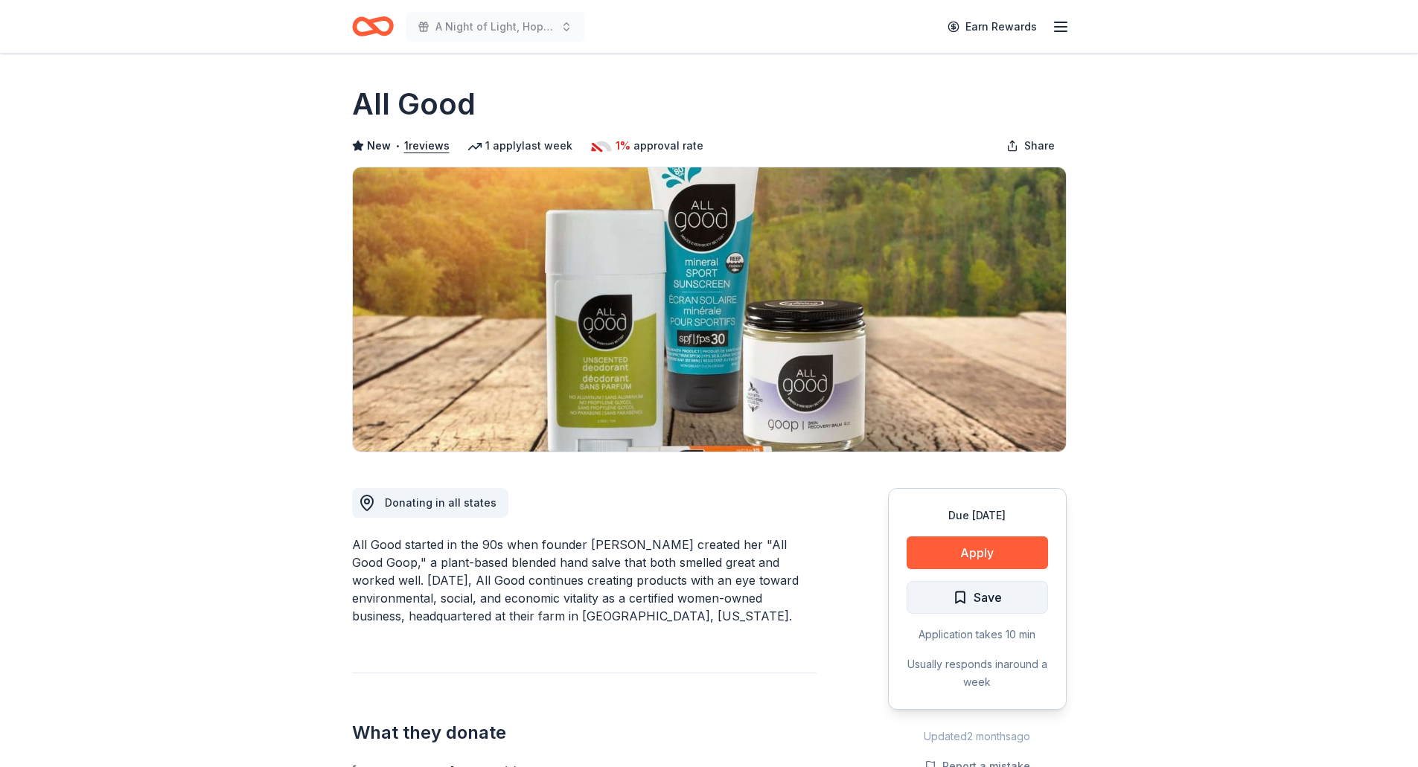
click at [976, 598] on span "Save" at bounding box center [987, 597] width 28 height 19
click at [985, 597] on html "A Night of Light, Hope, and Legacy Gala 2026 Earn Rewards Due in 190 days Share…" at bounding box center [709, 383] width 1418 height 767
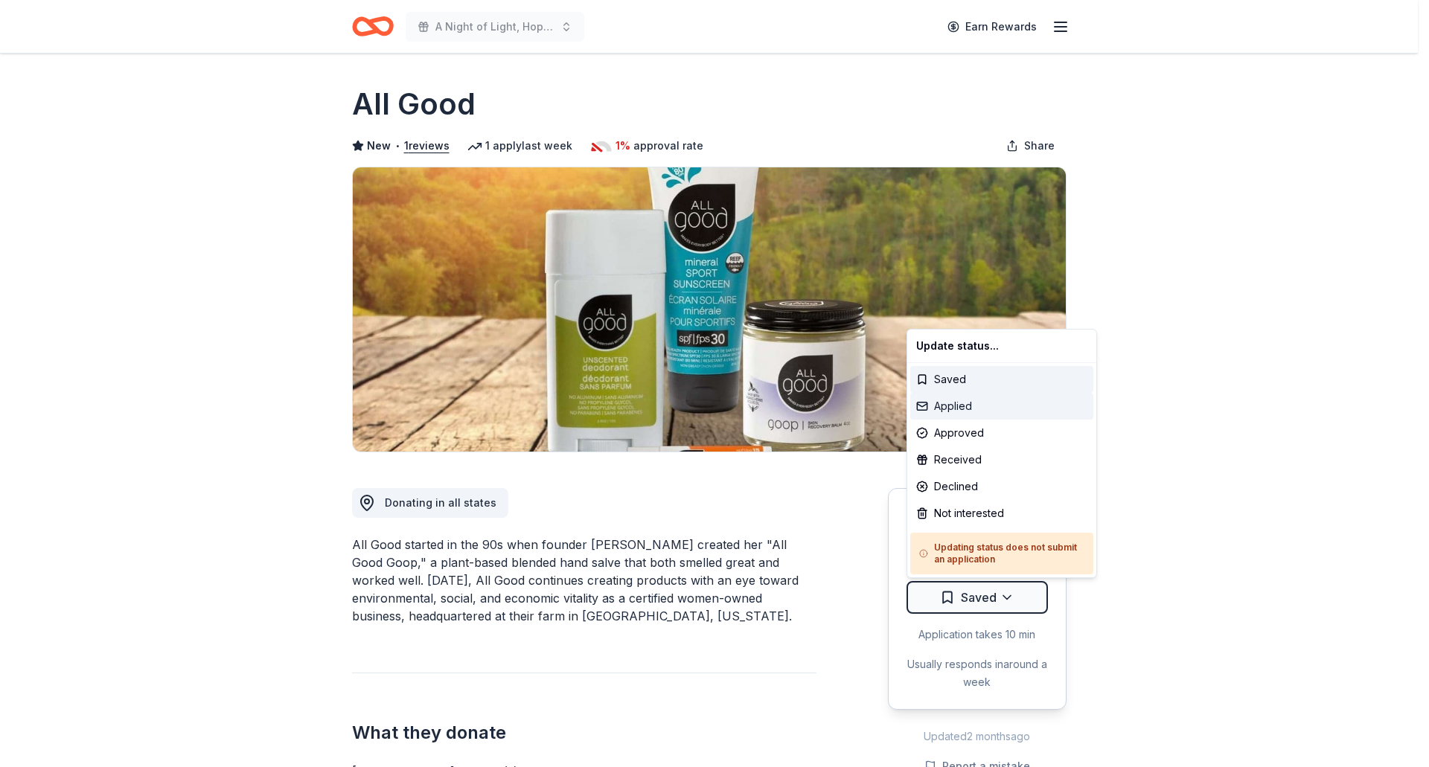
click at [989, 409] on div "Applied" at bounding box center [1001, 406] width 183 height 27
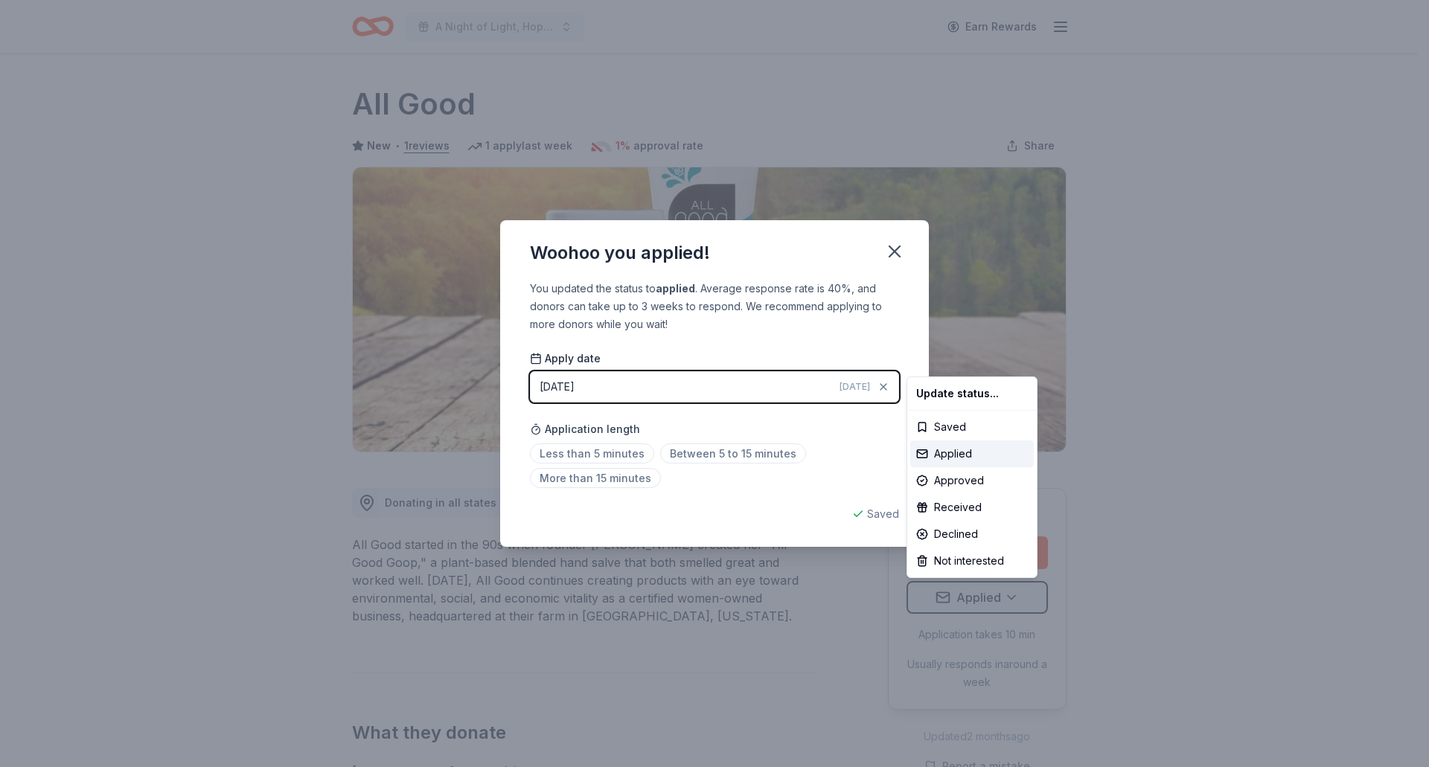
click at [900, 252] on html "A Night of Light, Hope, and Legacy Gala 2026 Earn Rewards Due in 190 days Share…" at bounding box center [714, 383] width 1429 height 767
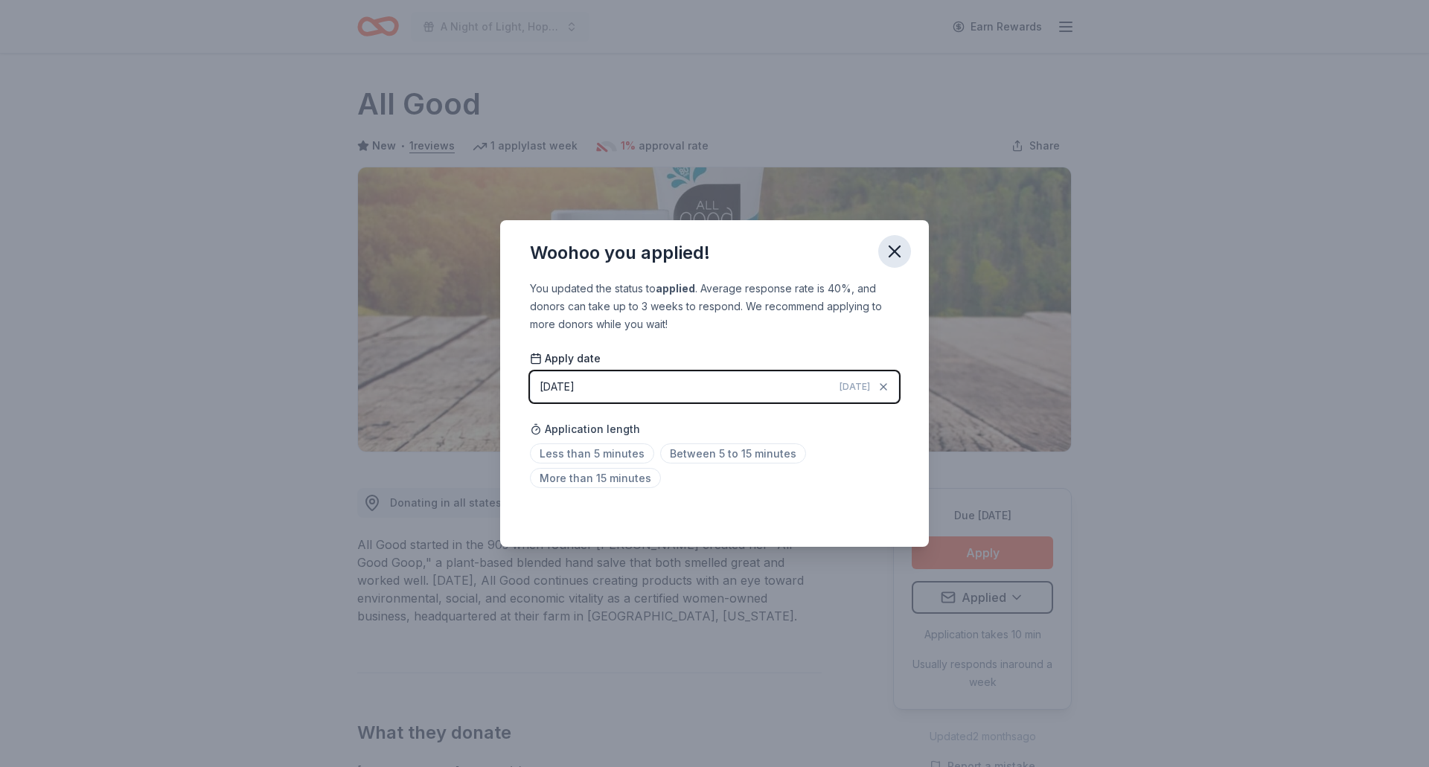
click at [895, 243] on icon "button" at bounding box center [894, 251] width 21 height 21
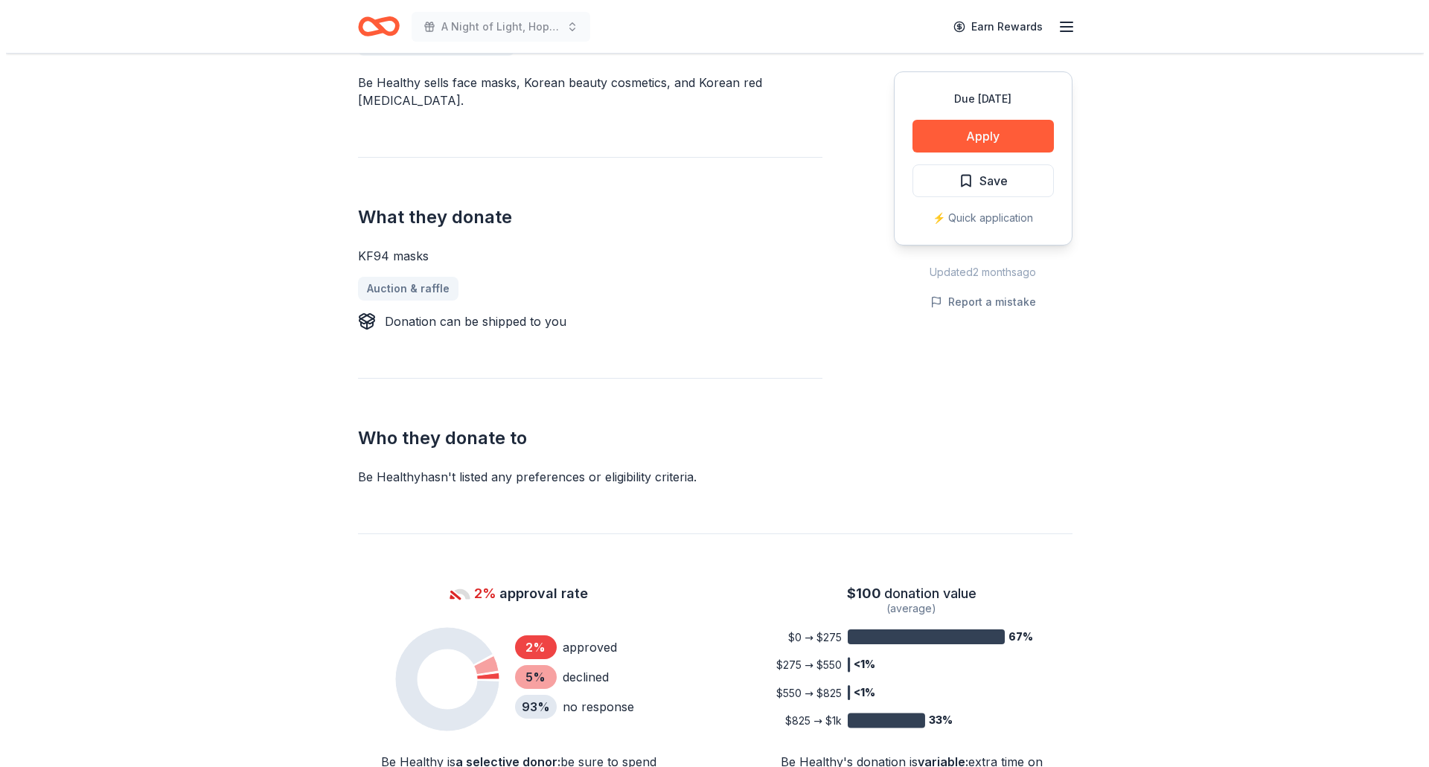
scroll to position [223, 0]
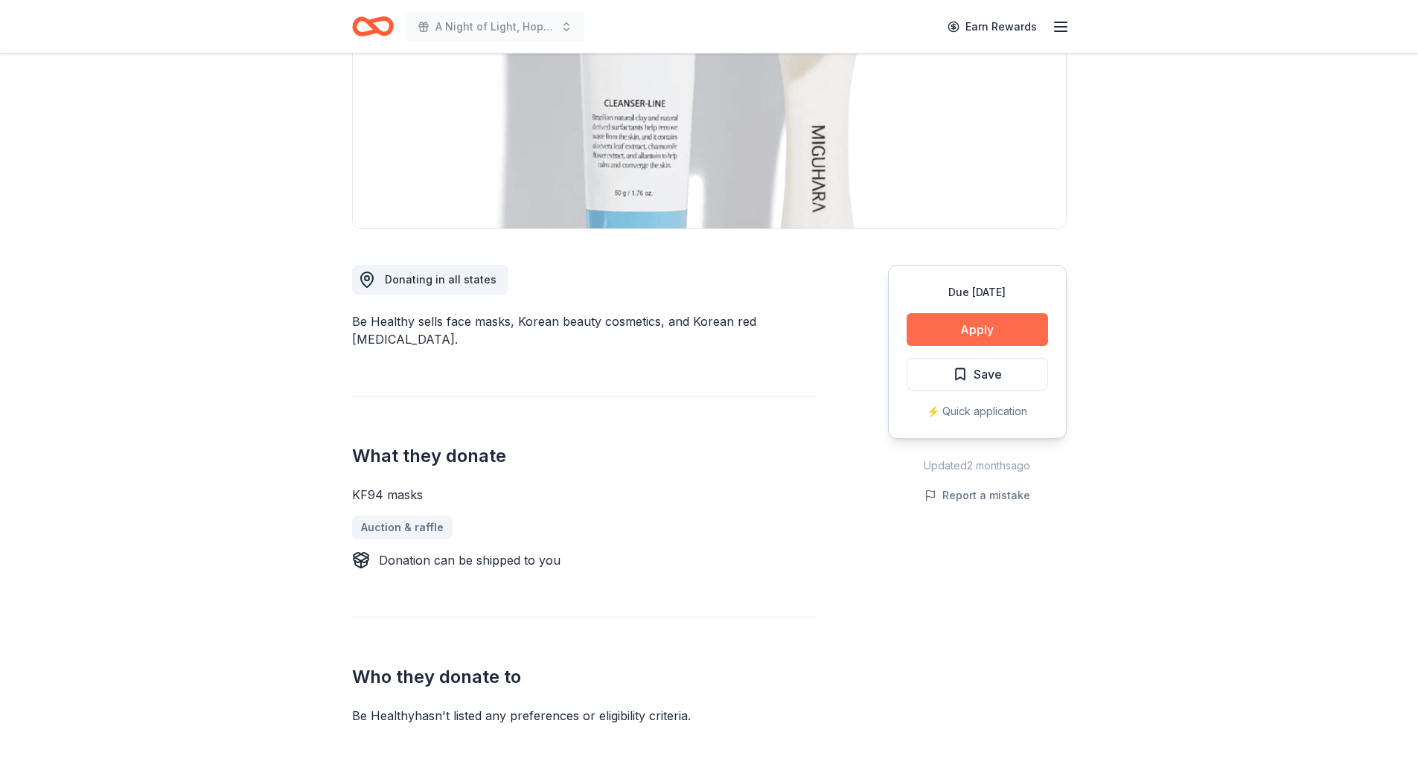
click at [927, 316] on button "Apply" at bounding box center [976, 329] width 141 height 33
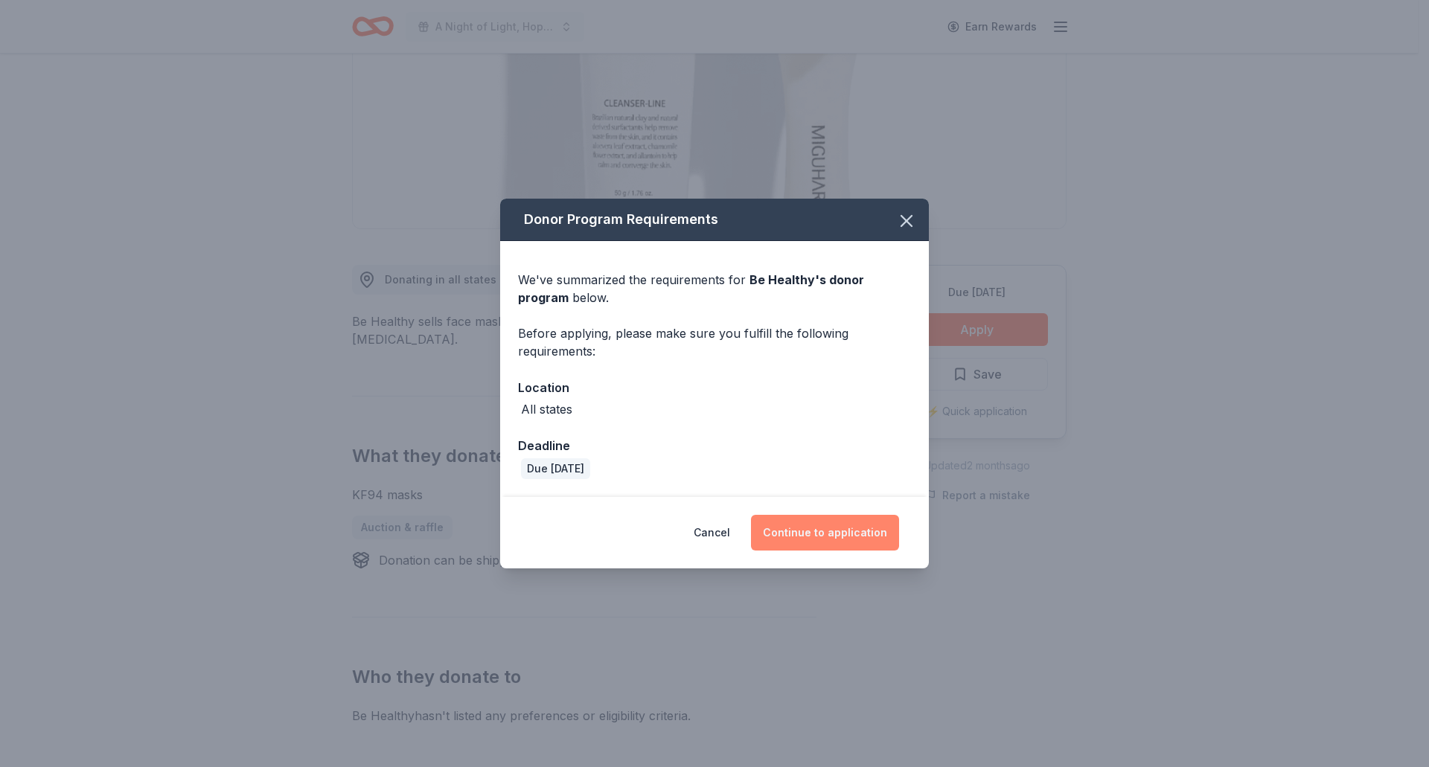
click at [836, 535] on button "Continue to application" at bounding box center [825, 533] width 148 height 36
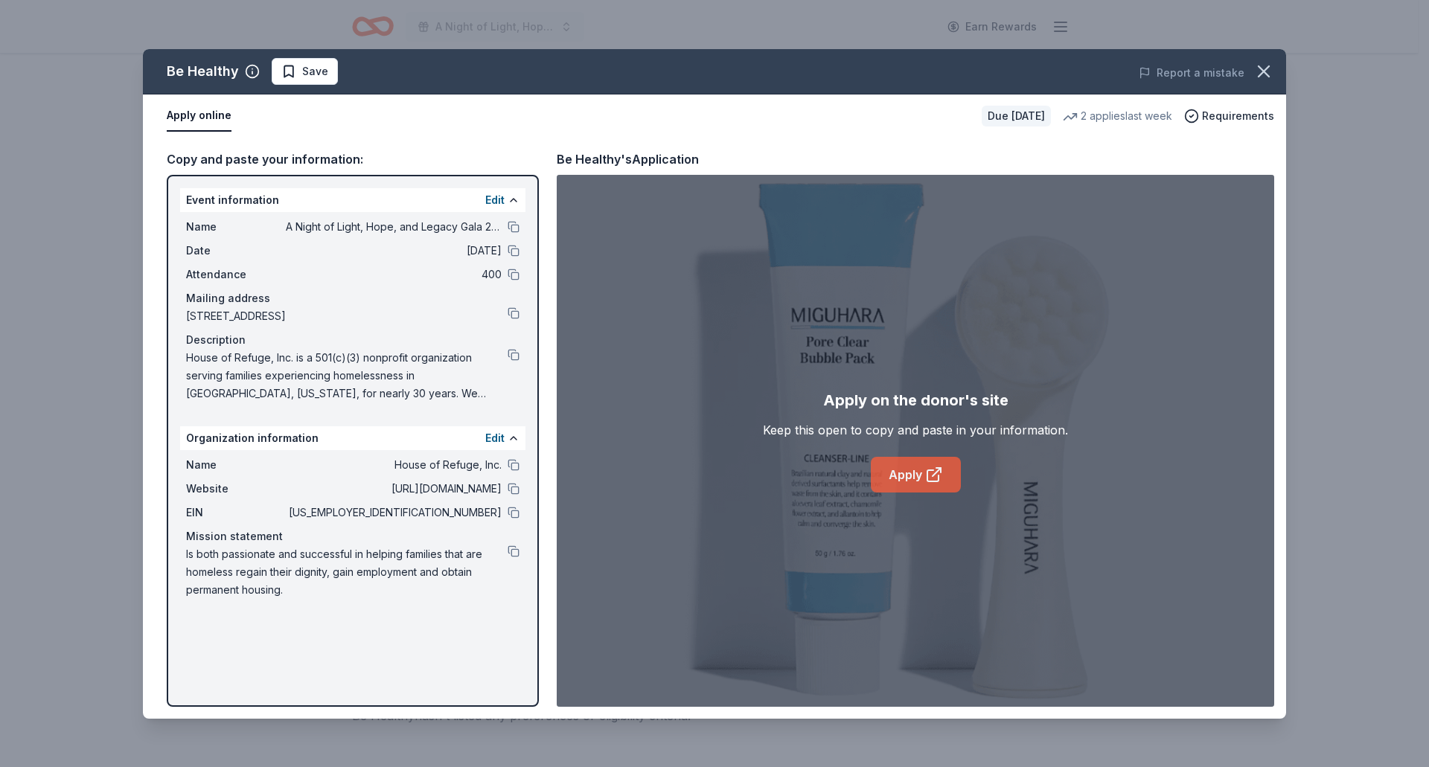
click at [911, 464] on link "Apply" at bounding box center [916, 475] width 90 height 36
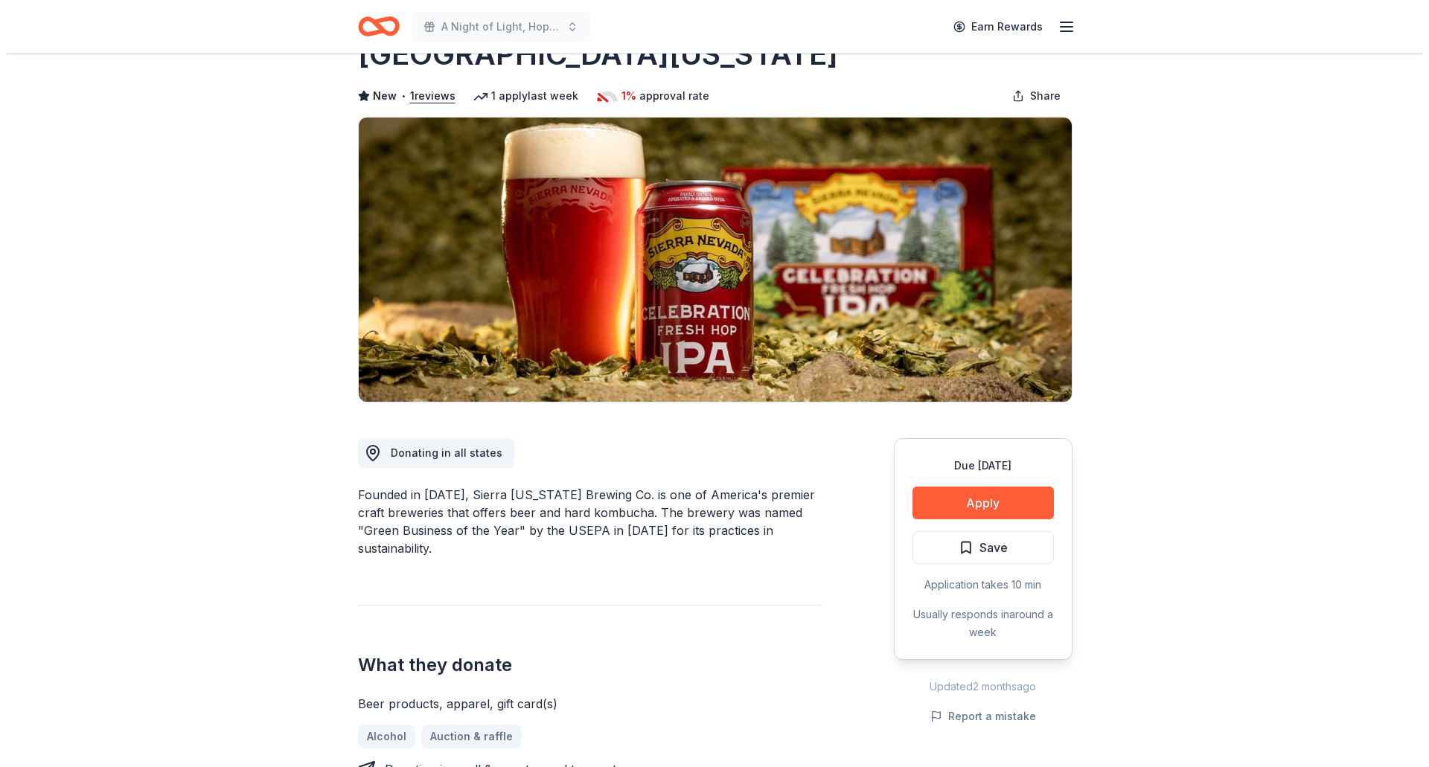
scroll to position [74, 0]
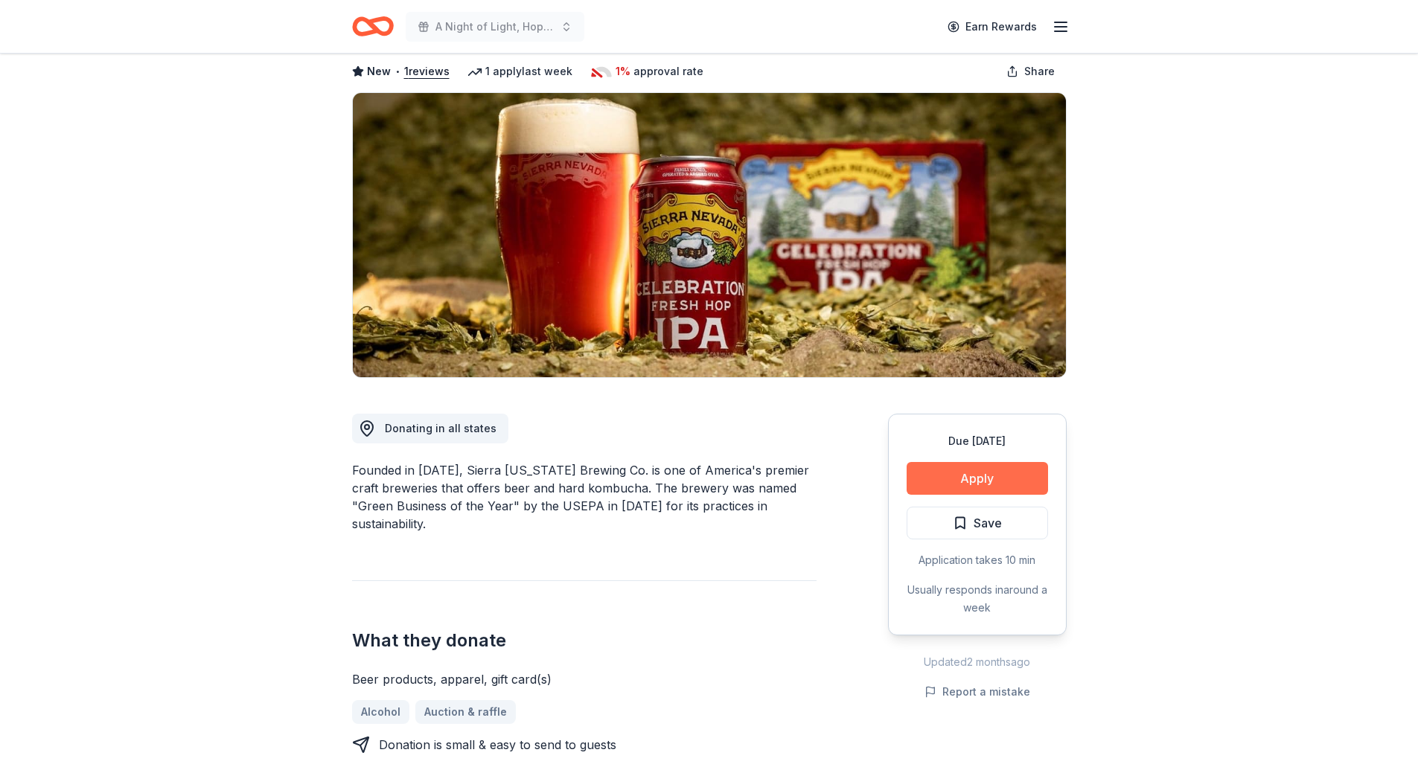
click at [941, 480] on button "Apply" at bounding box center [976, 478] width 141 height 33
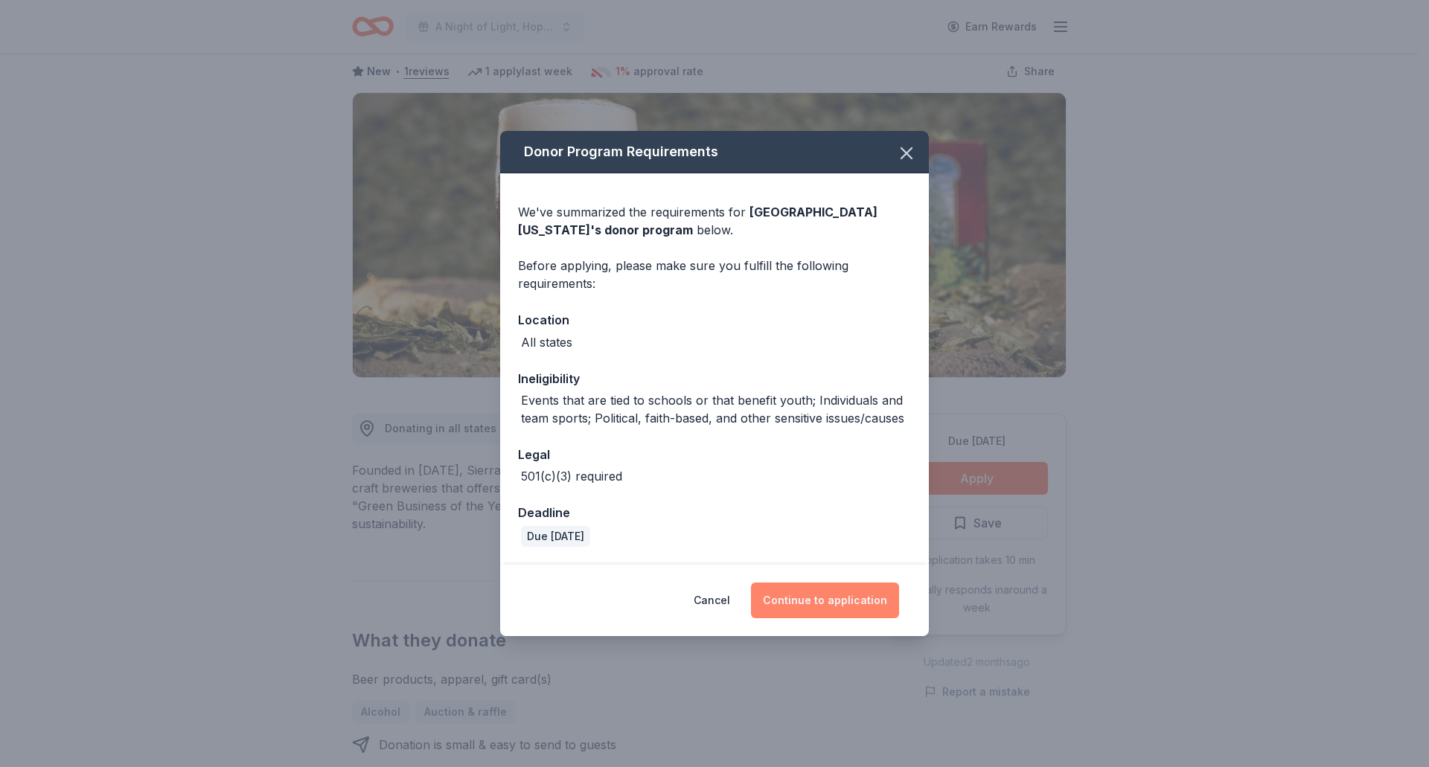
click at [887, 602] on button "Continue to application" at bounding box center [825, 601] width 148 height 36
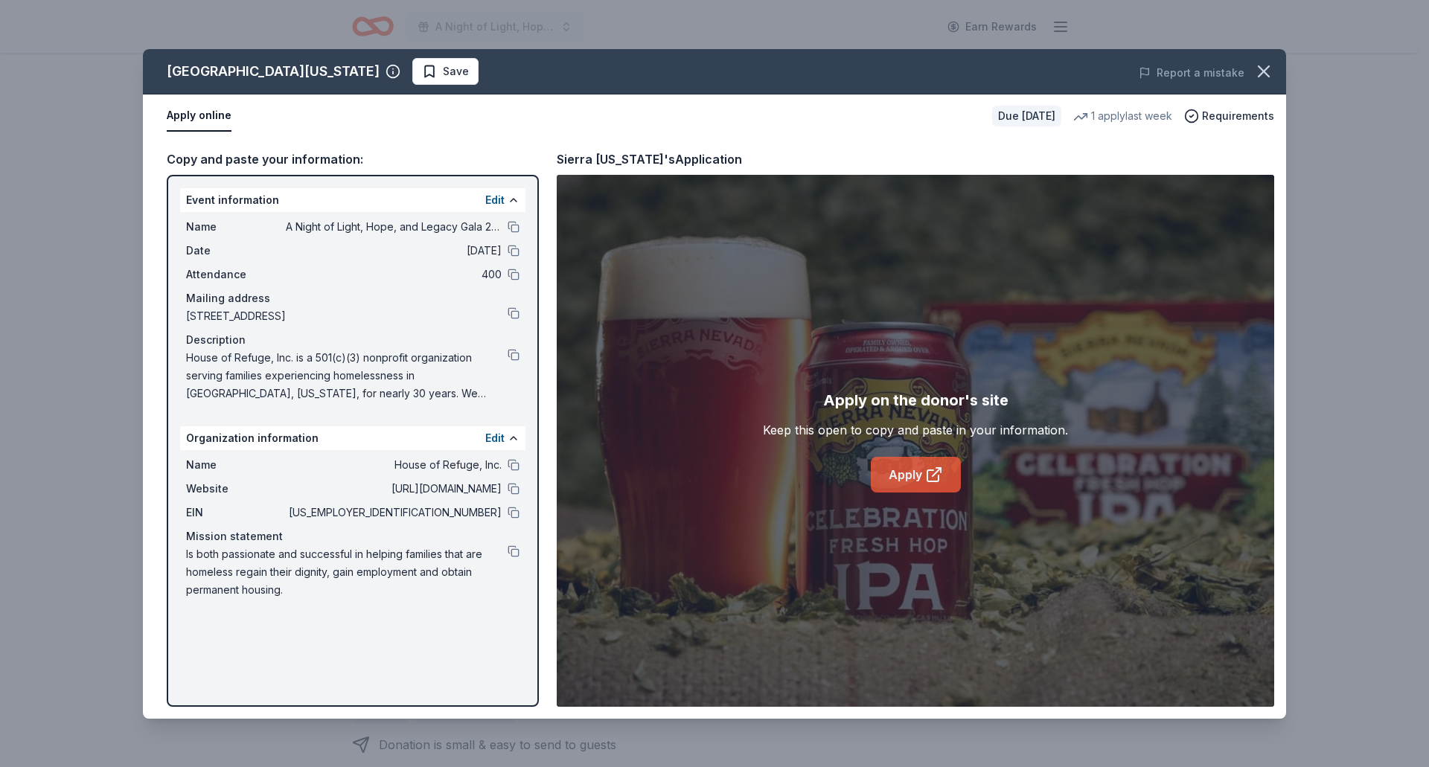
click at [909, 477] on link "Apply" at bounding box center [916, 475] width 90 height 36
